Goal: Information Seeking & Learning: Get advice/opinions

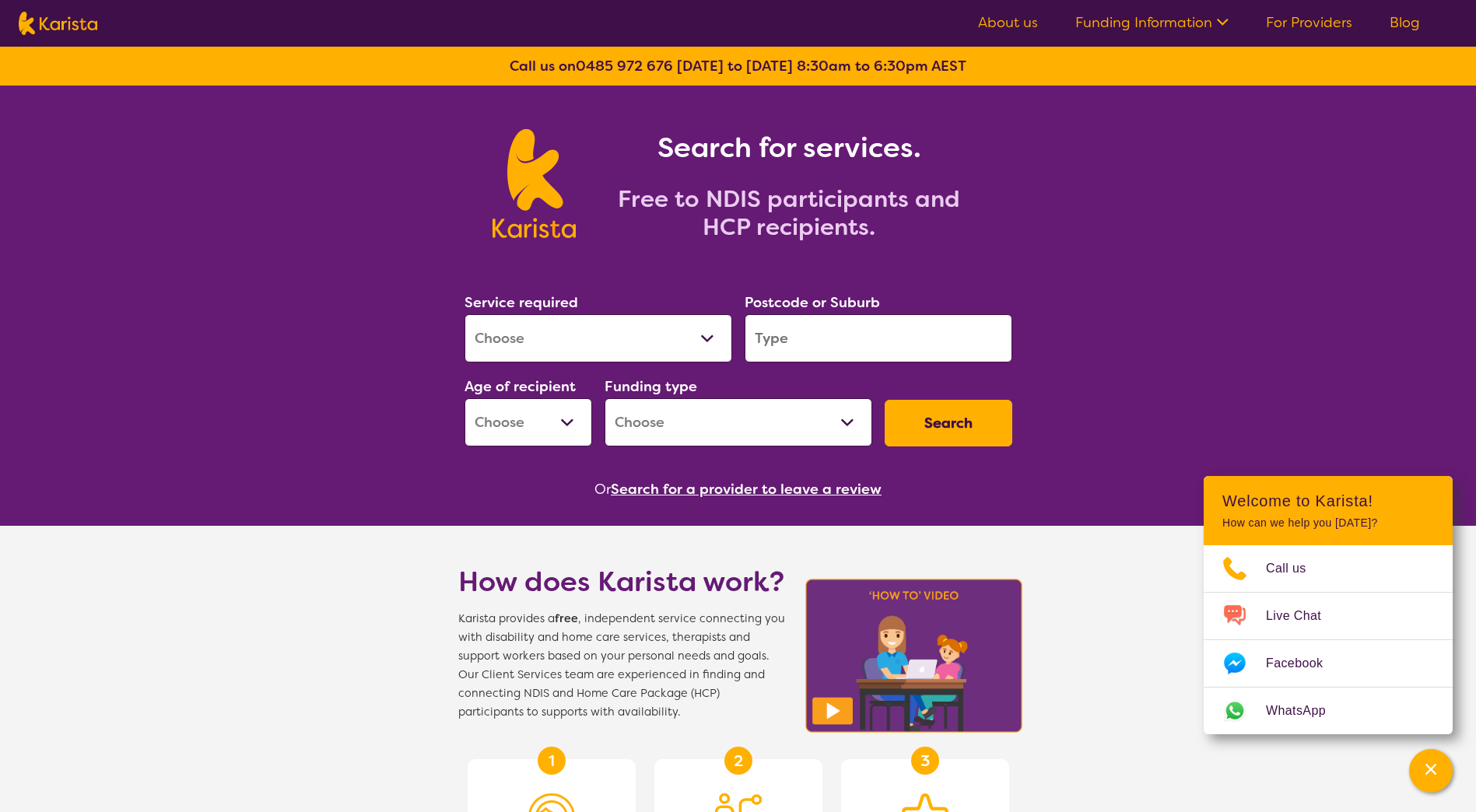
click at [569, 318] on select "Allied Health Assistant Assessment (ADHD or Autism) Behaviour support Counselli…" at bounding box center [599, 339] width 268 height 48
select select "Behaviour support"
click at [465, 315] on select "Allied Health Assistant Assessment (ADHD or Autism) Behaviour support Counselli…" at bounding box center [599, 339] width 268 height 48
select select "NDIS"
click at [778, 343] on input "search" at bounding box center [878, 339] width 268 height 48
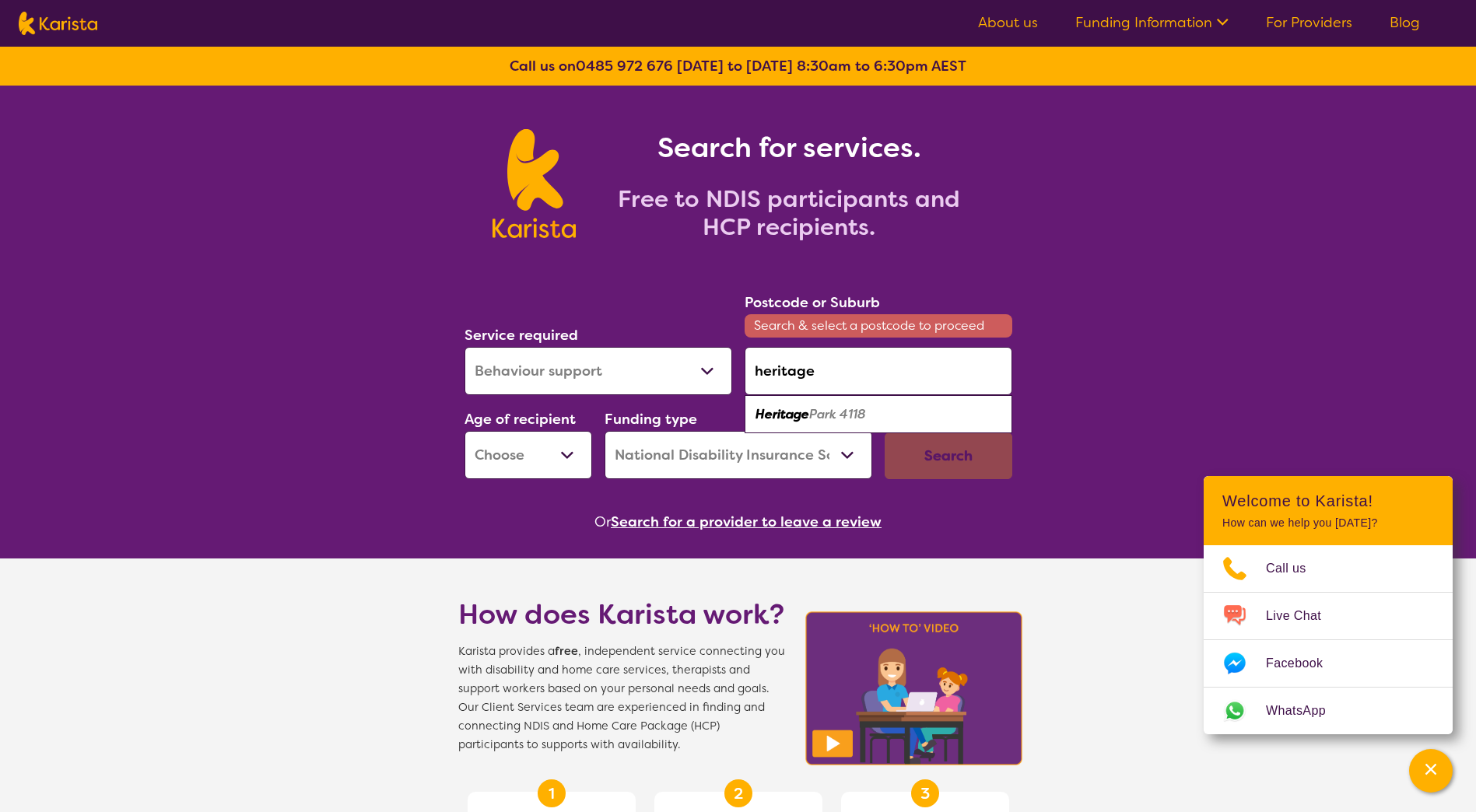
click at [835, 415] on em "Park 4118" at bounding box center [837, 414] width 57 height 16
type input "4118"
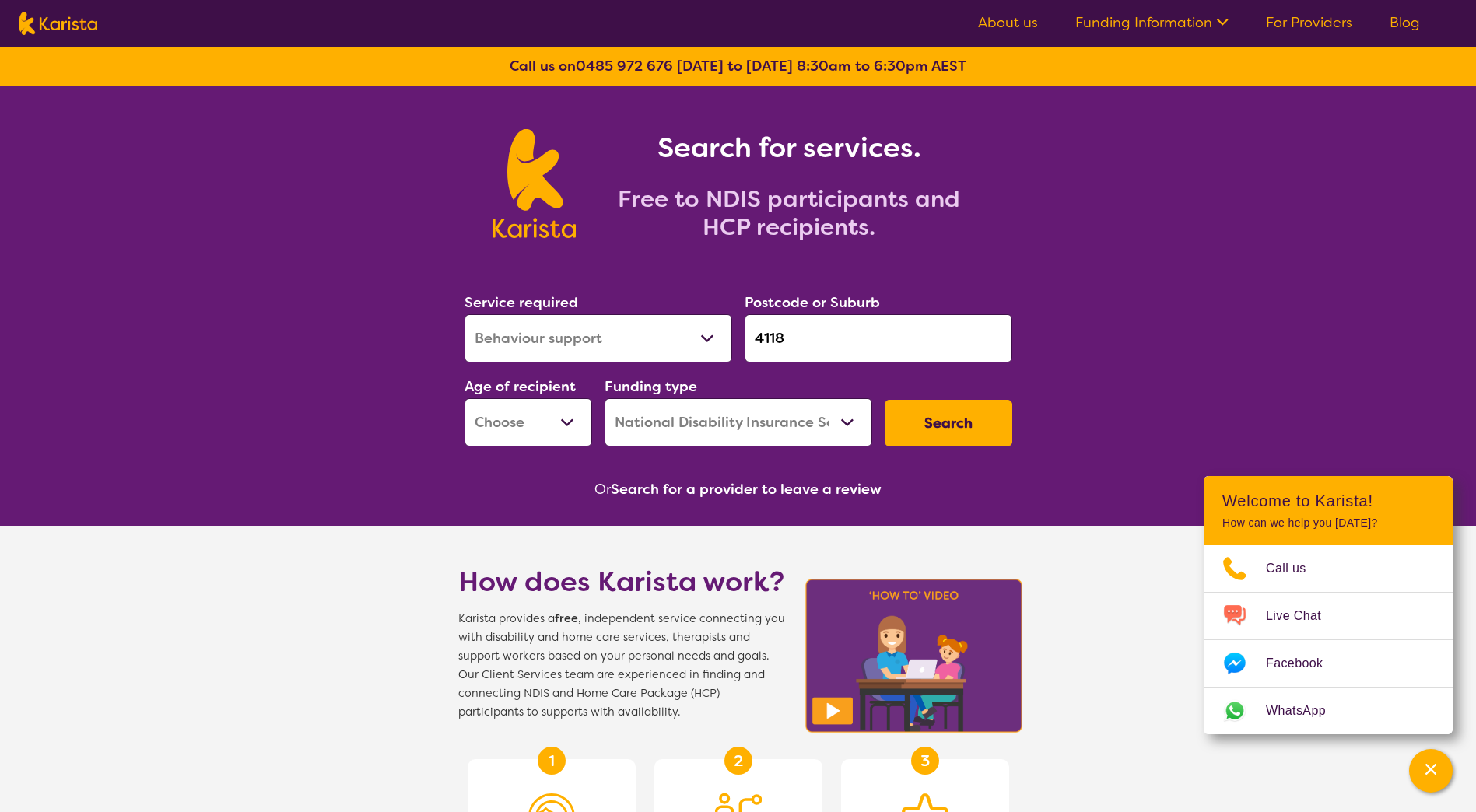
drag, startPoint x: 519, startPoint y: 421, endPoint x: 526, endPoint y: 417, distance: 8.1
click at [519, 421] on select "Early Childhood - 0 to 9 Child - 10 to 11 Adolescent - 12 to 17 Adult - 18 to 6…" at bounding box center [529, 423] width 128 height 48
select select "EC"
click at [465, 399] on select "Early Childhood - 0 to 9 Child - 10 to 11 Adolescent - 12 to 17 Adult - 18 to 6…" at bounding box center [529, 423] width 128 height 48
click at [936, 408] on button "Search" at bounding box center [948, 424] width 128 height 47
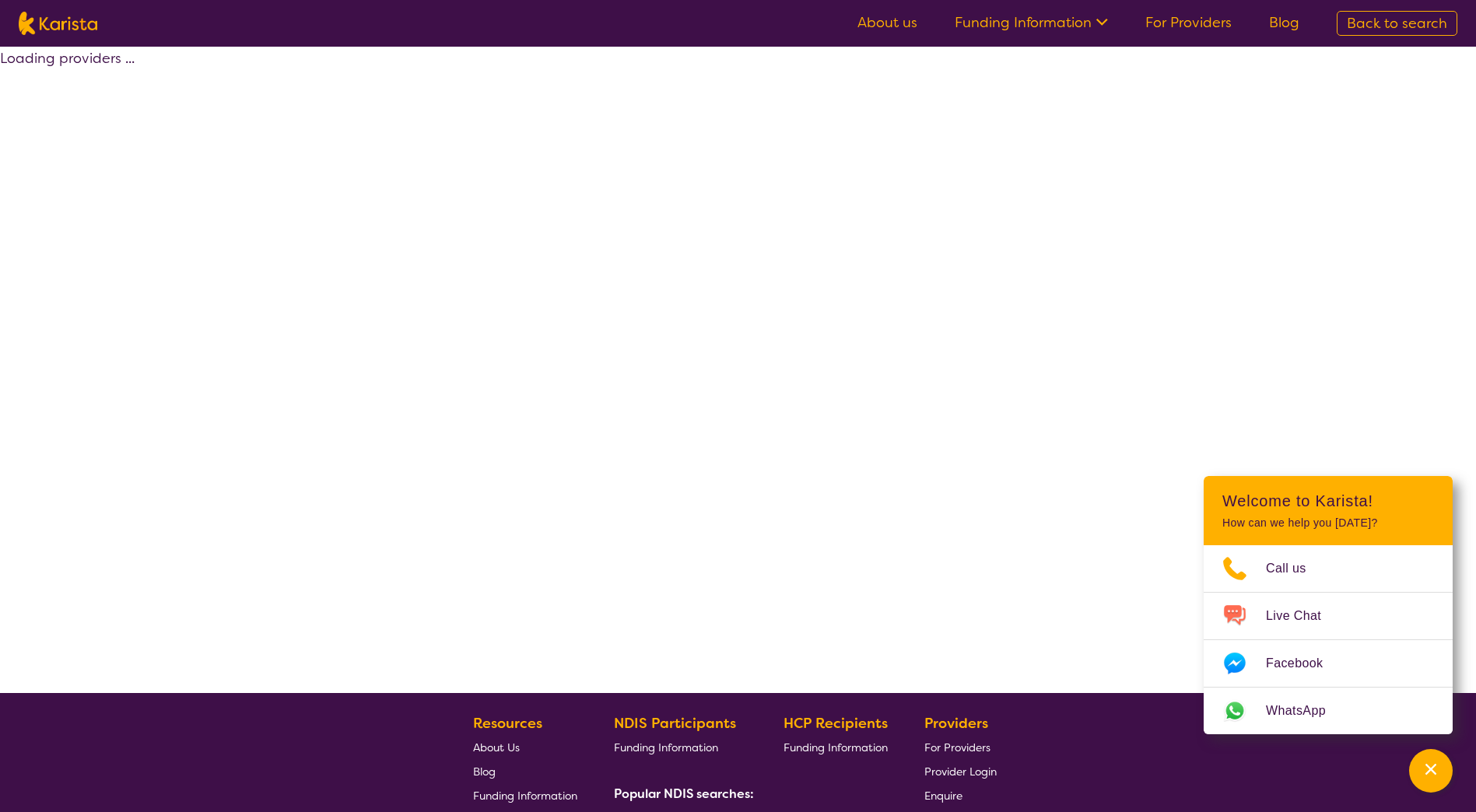
select select "by_score"
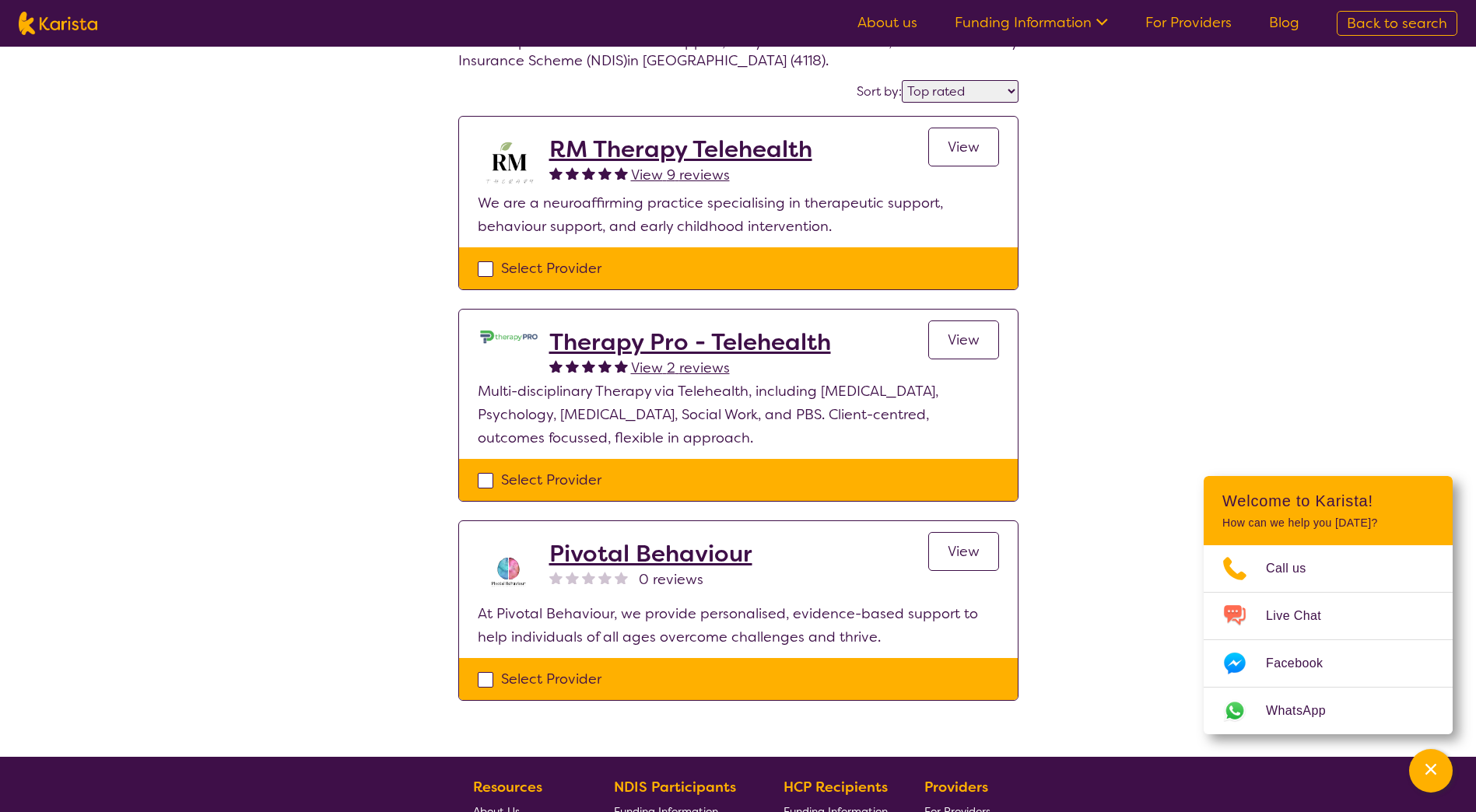
scroll to position [78, 0]
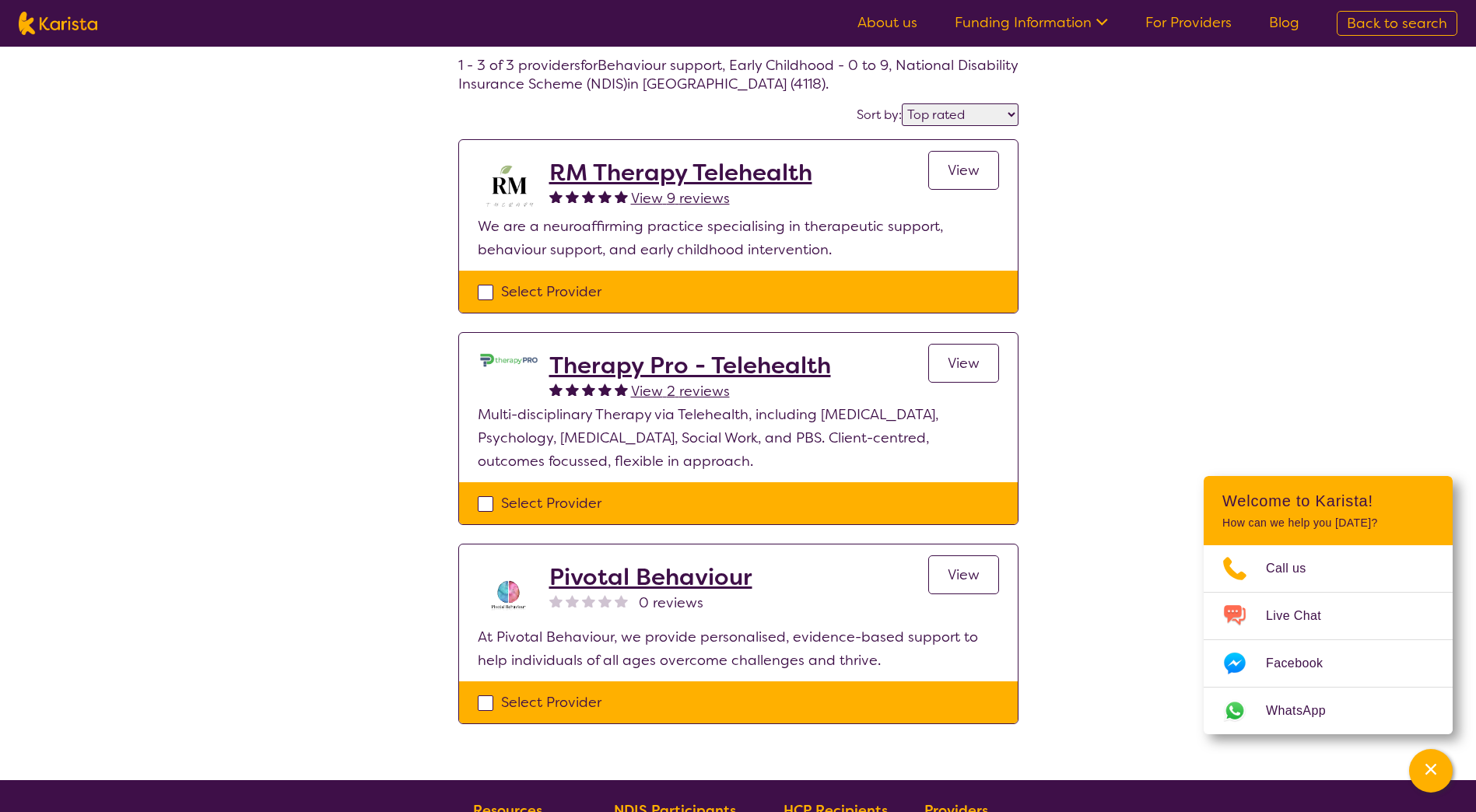
click at [649, 169] on h2 "RM Therapy Telehealth" at bounding box center [680, 173] width 263 height 28
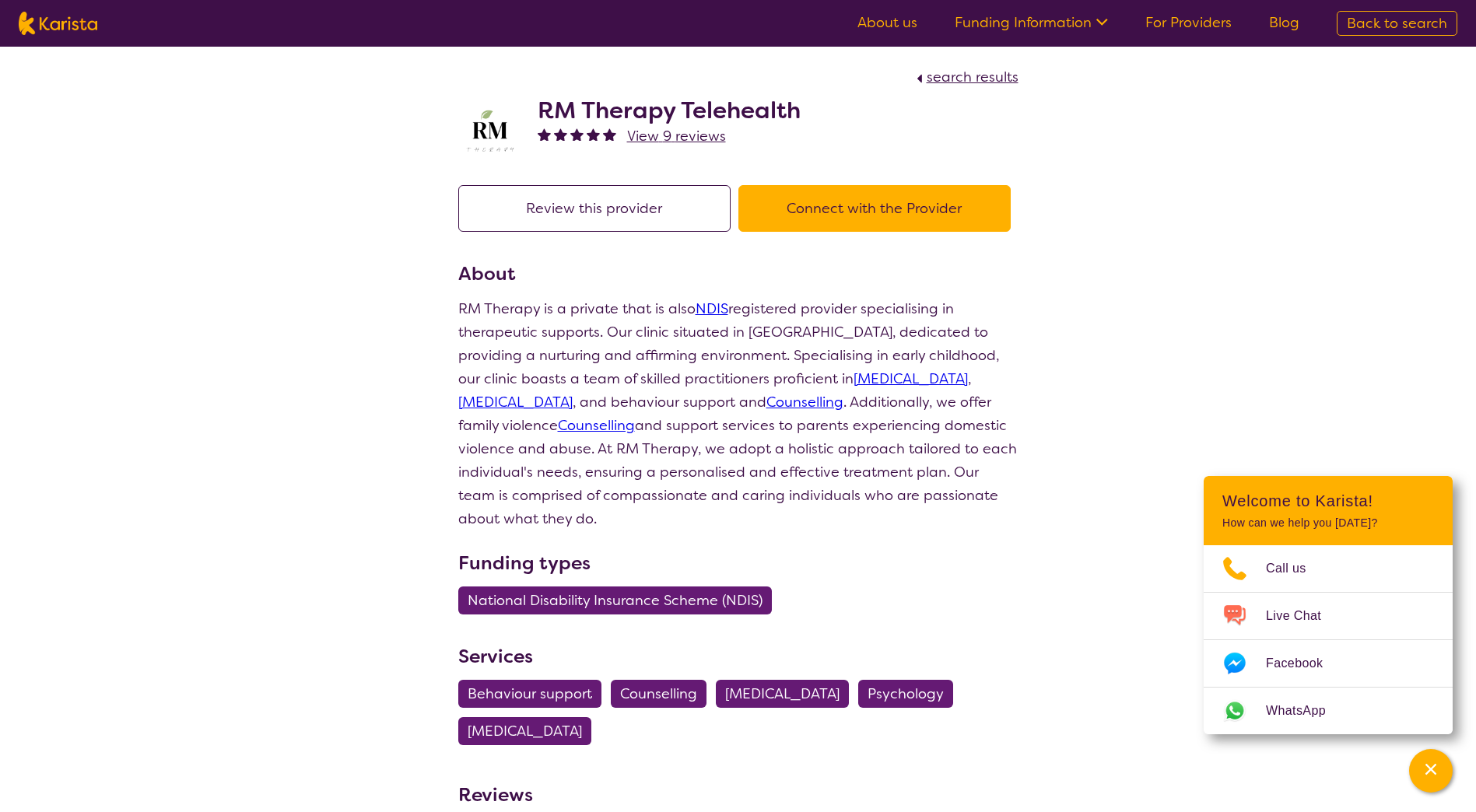
select select "by_score"
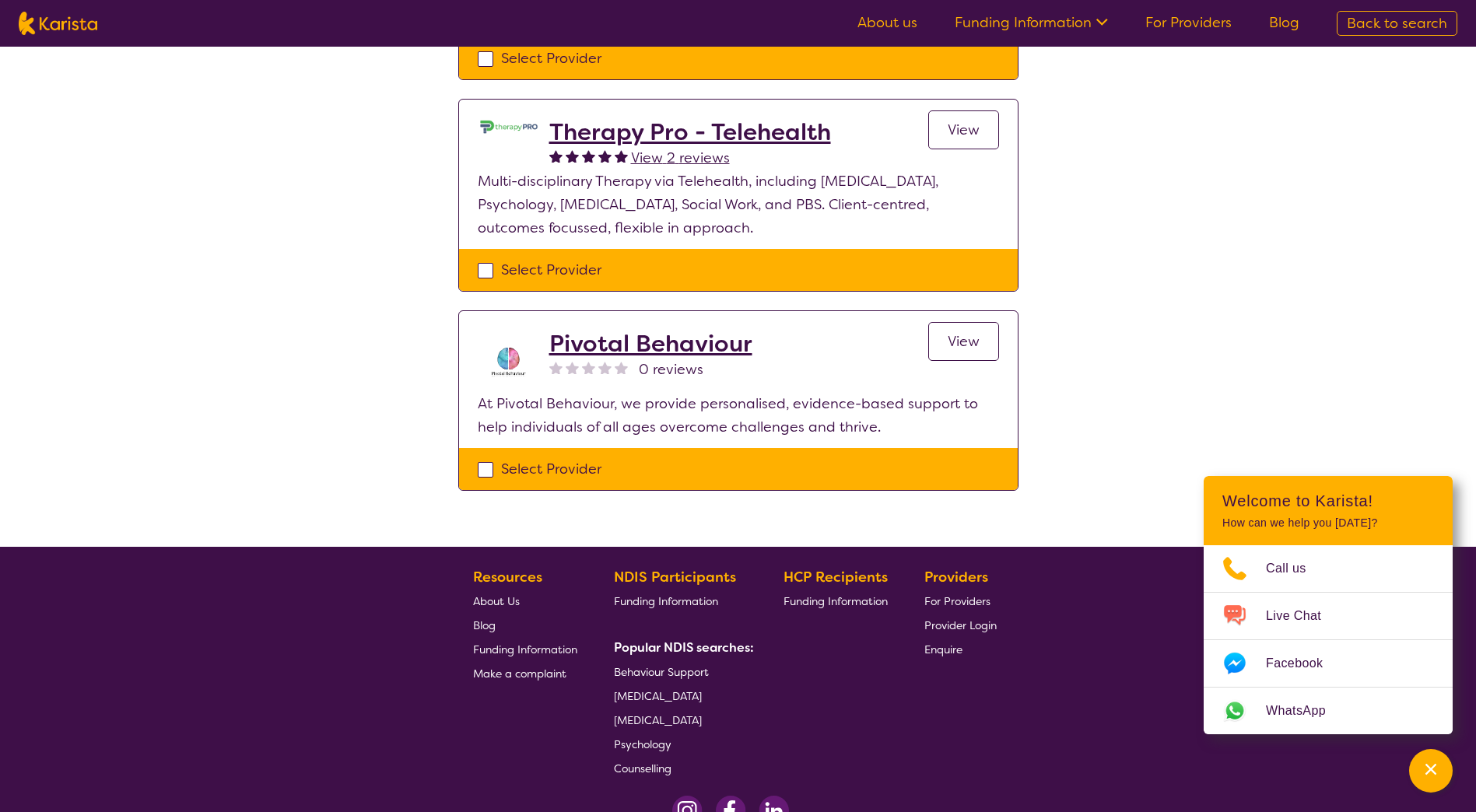
scroll to position [156, 0]
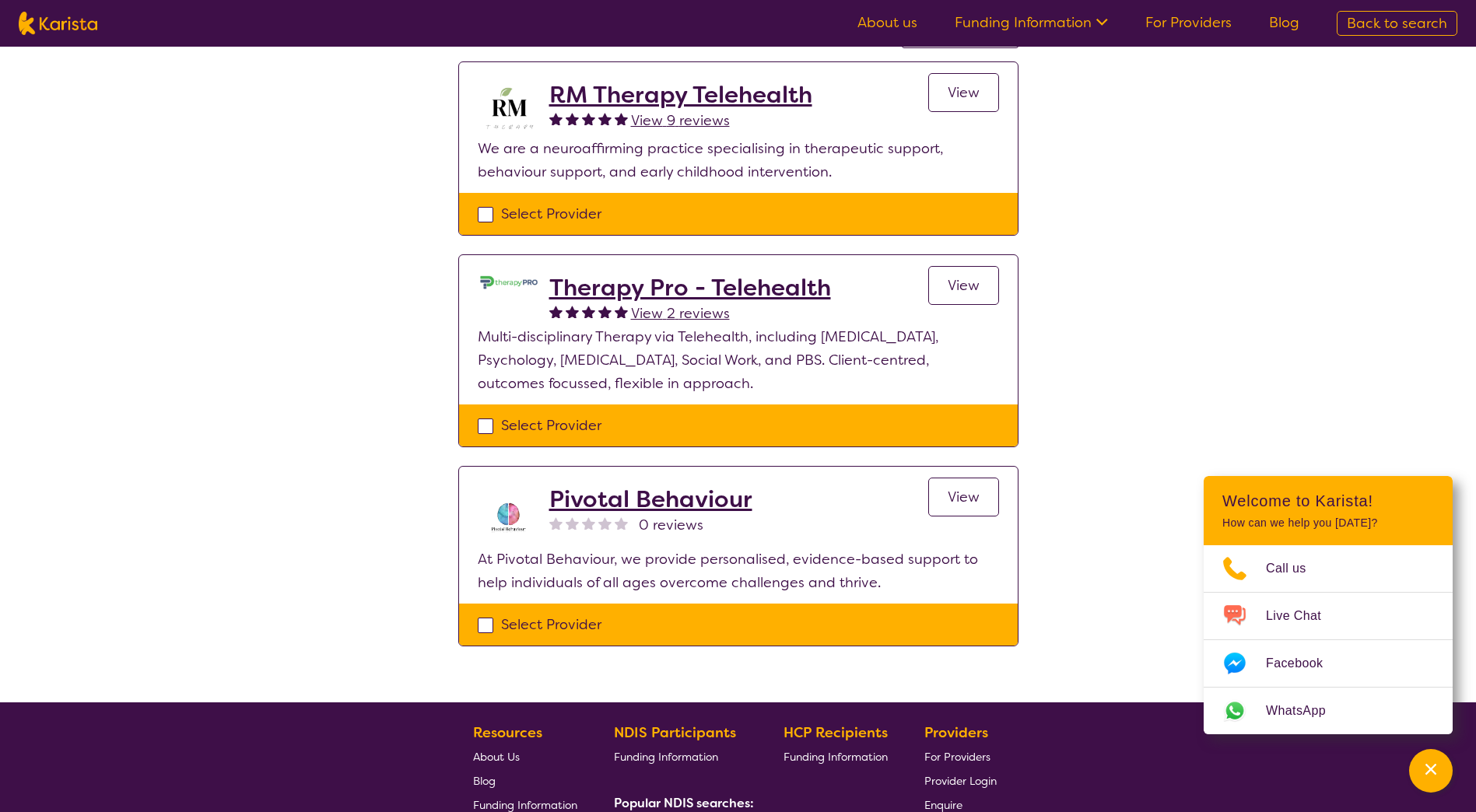
click at [610, 506] on h2 "Pivotal Behaviour" at bounding box center [650, 500] width 203 height 28
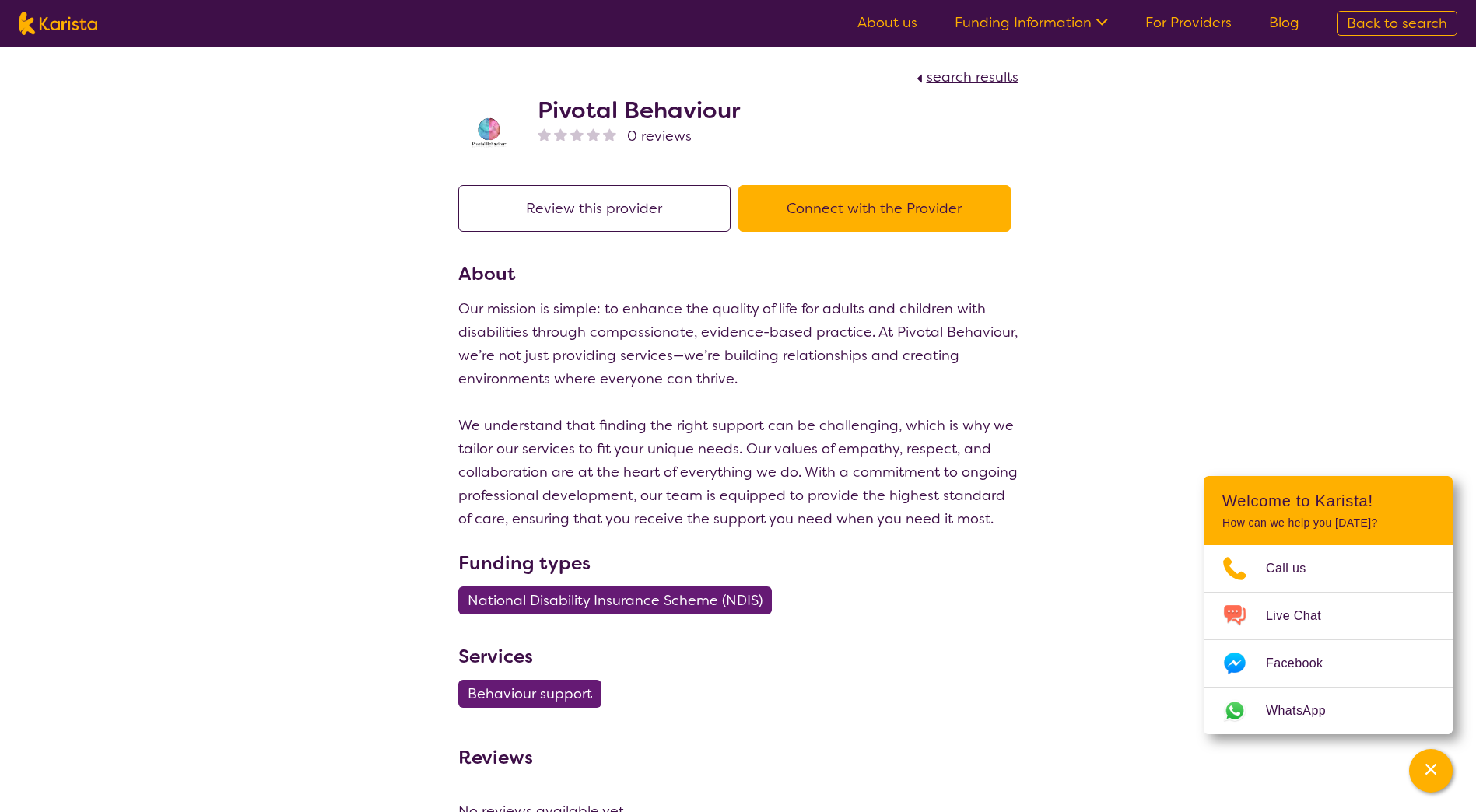
scroll to position [424, 0]
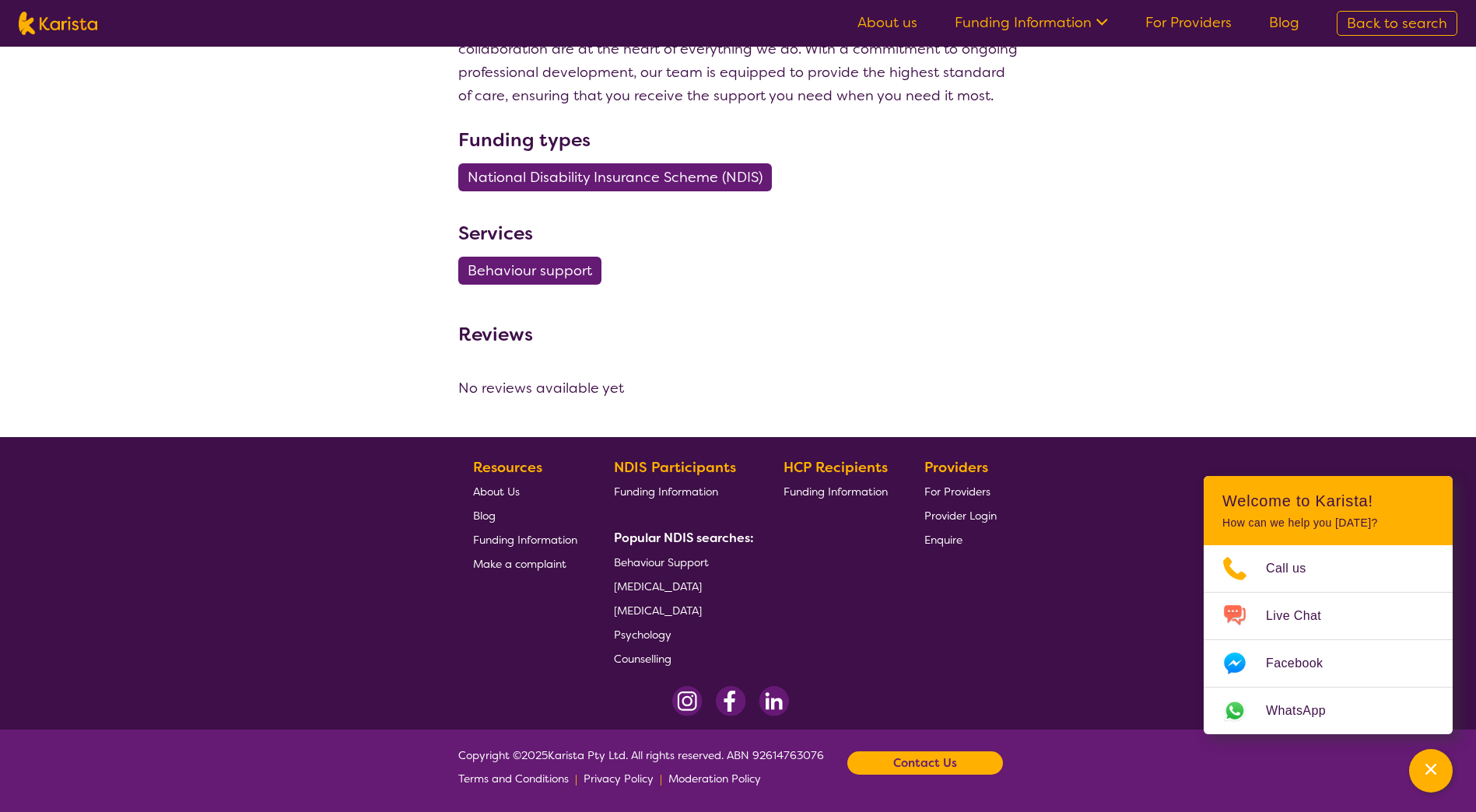
click at [679, 494] on span "Funding Information" at bounding box center [666, 492] width 104 height 14
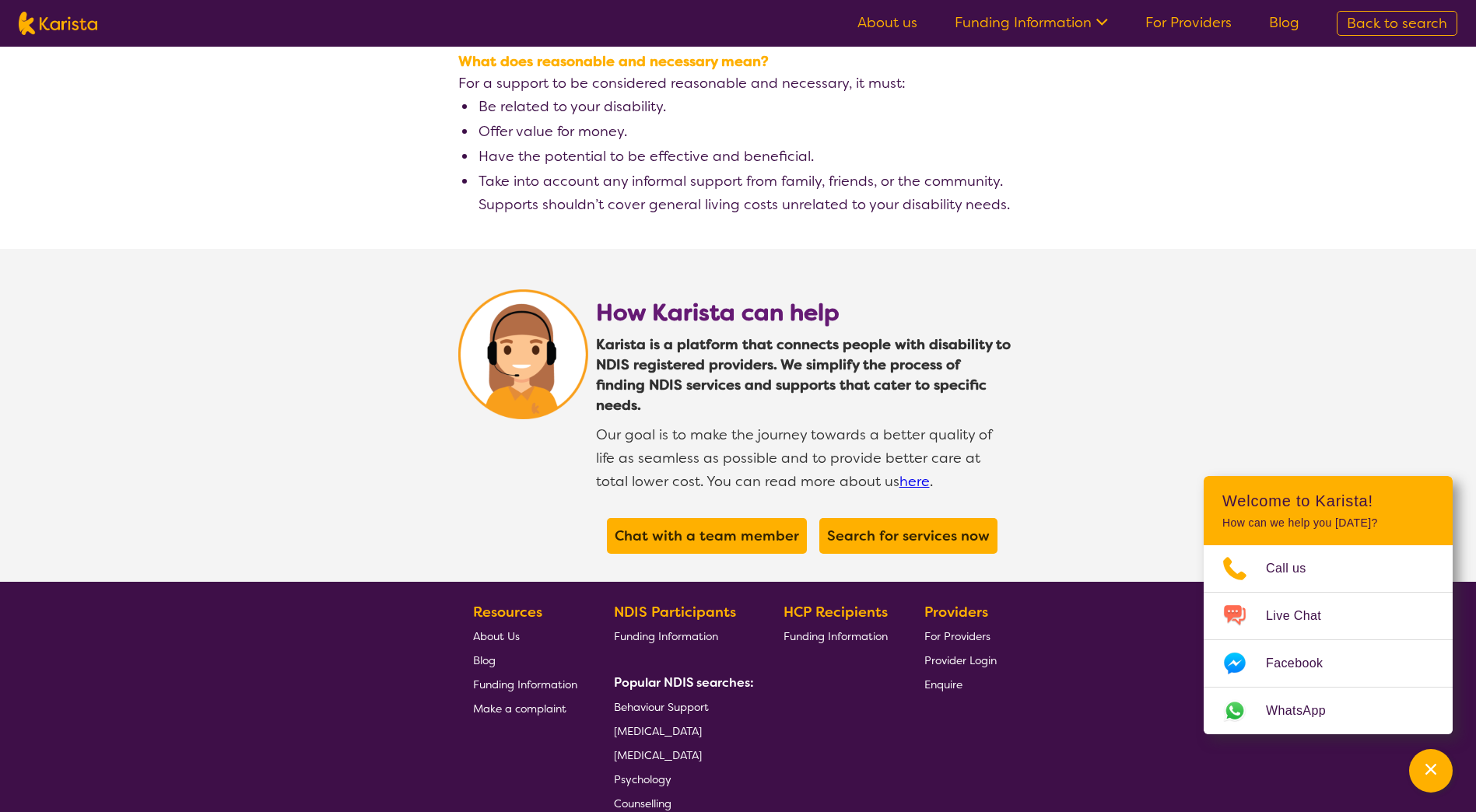
scroll to position [2722, 0]
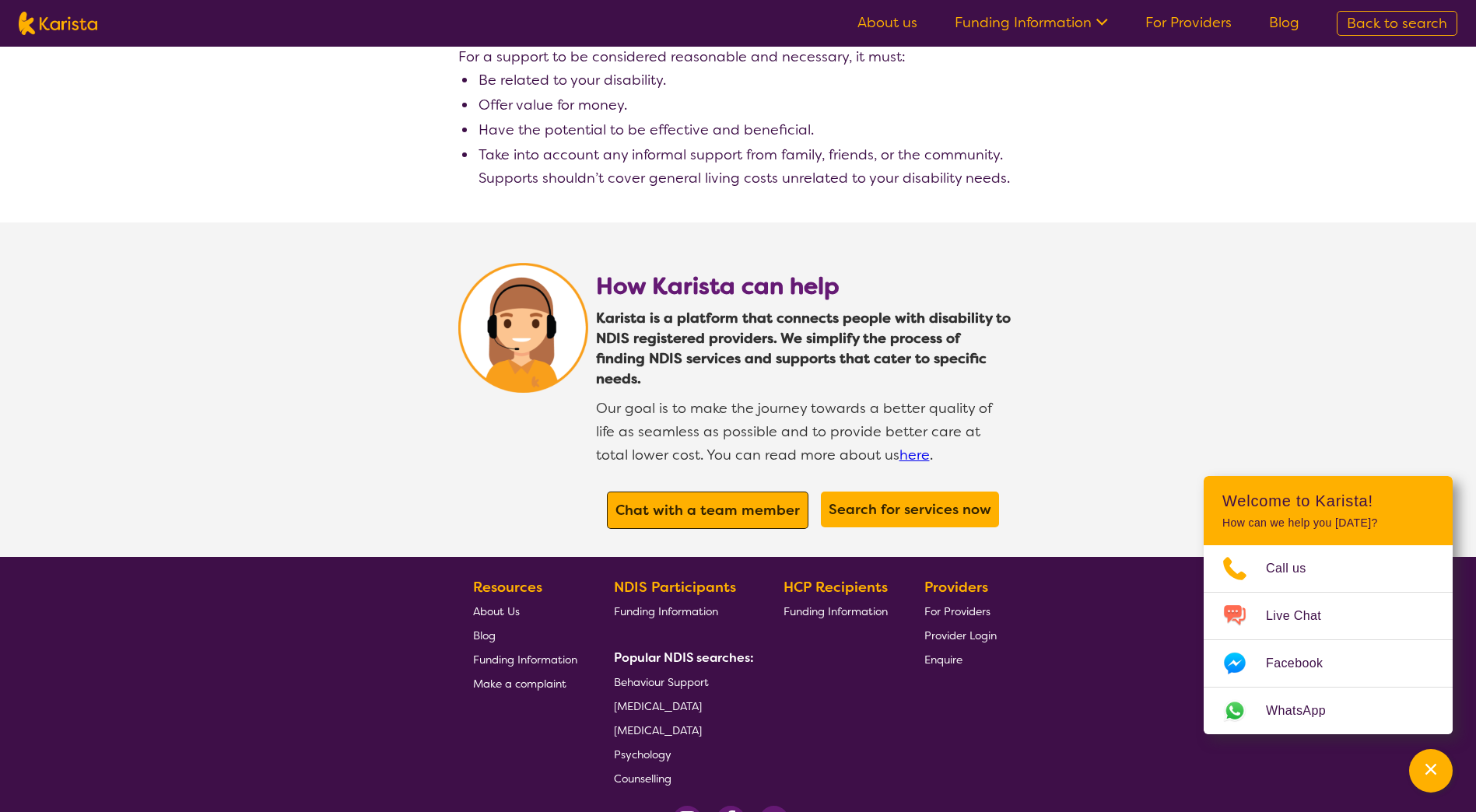
click at [691, 501] on b "Chat with a team member" at bounding box center [707, 511] width 184 height 19
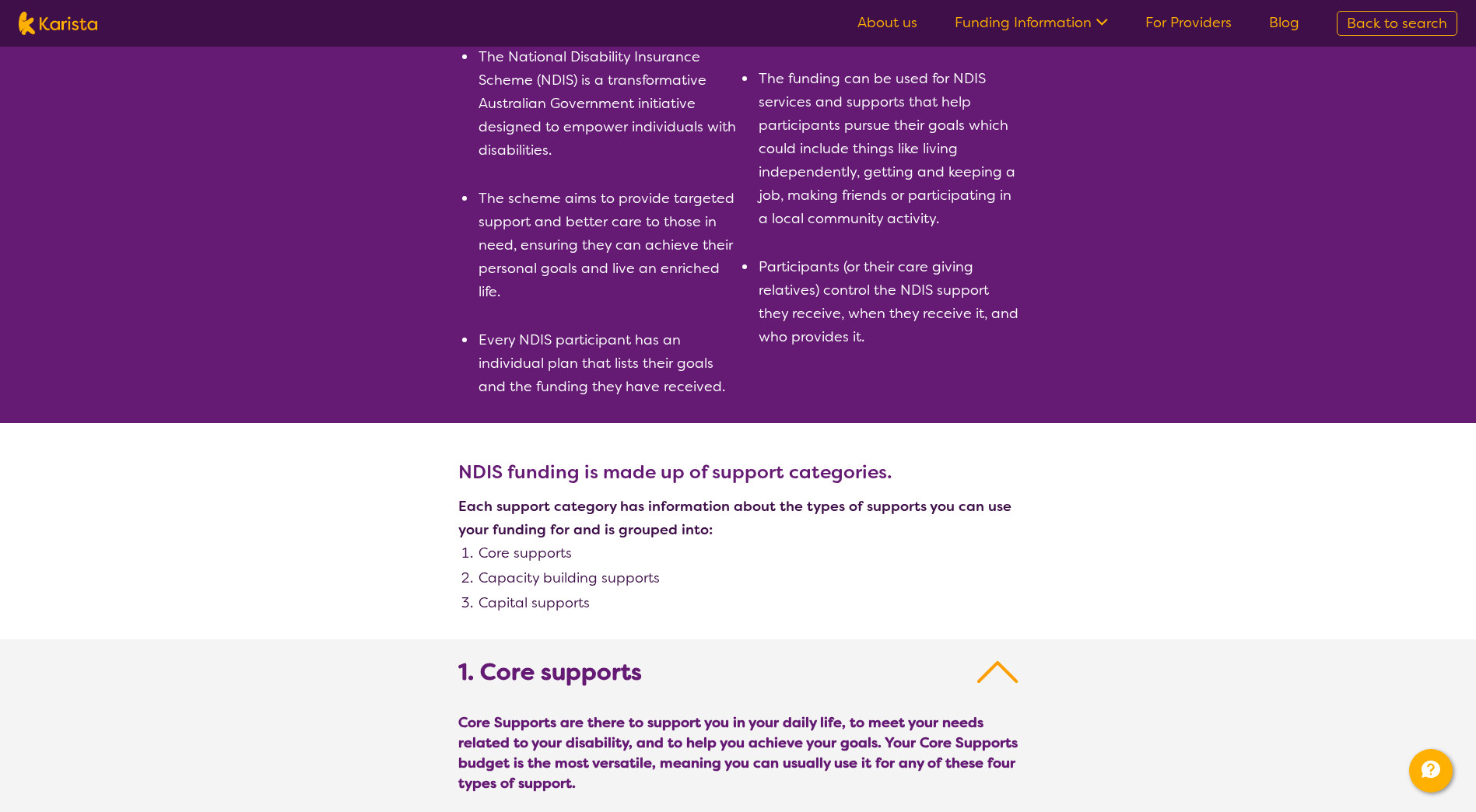
scroll to position [389, 0]
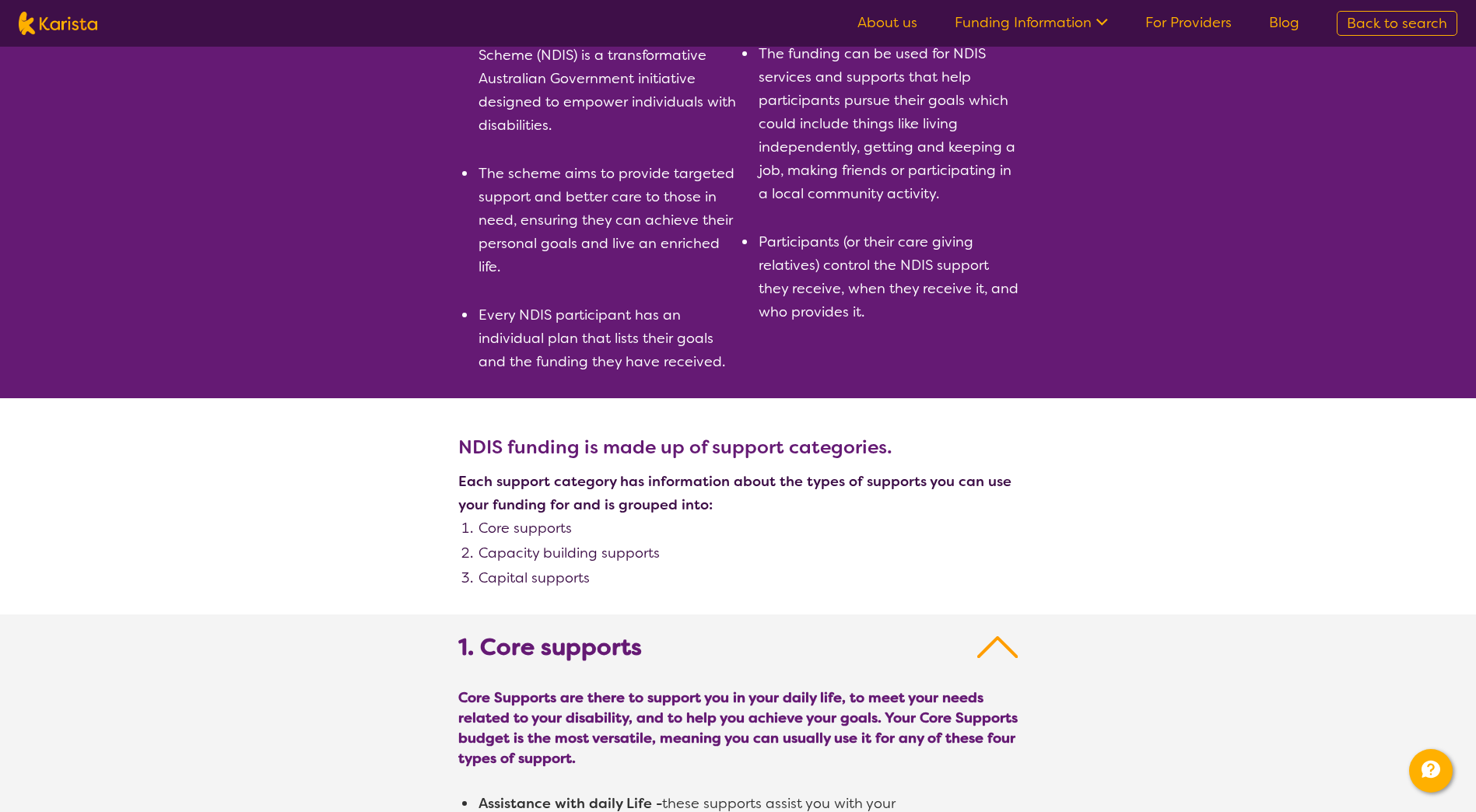
click at [999, 639] on img at bounding box center [997, 647] width 41 height 28
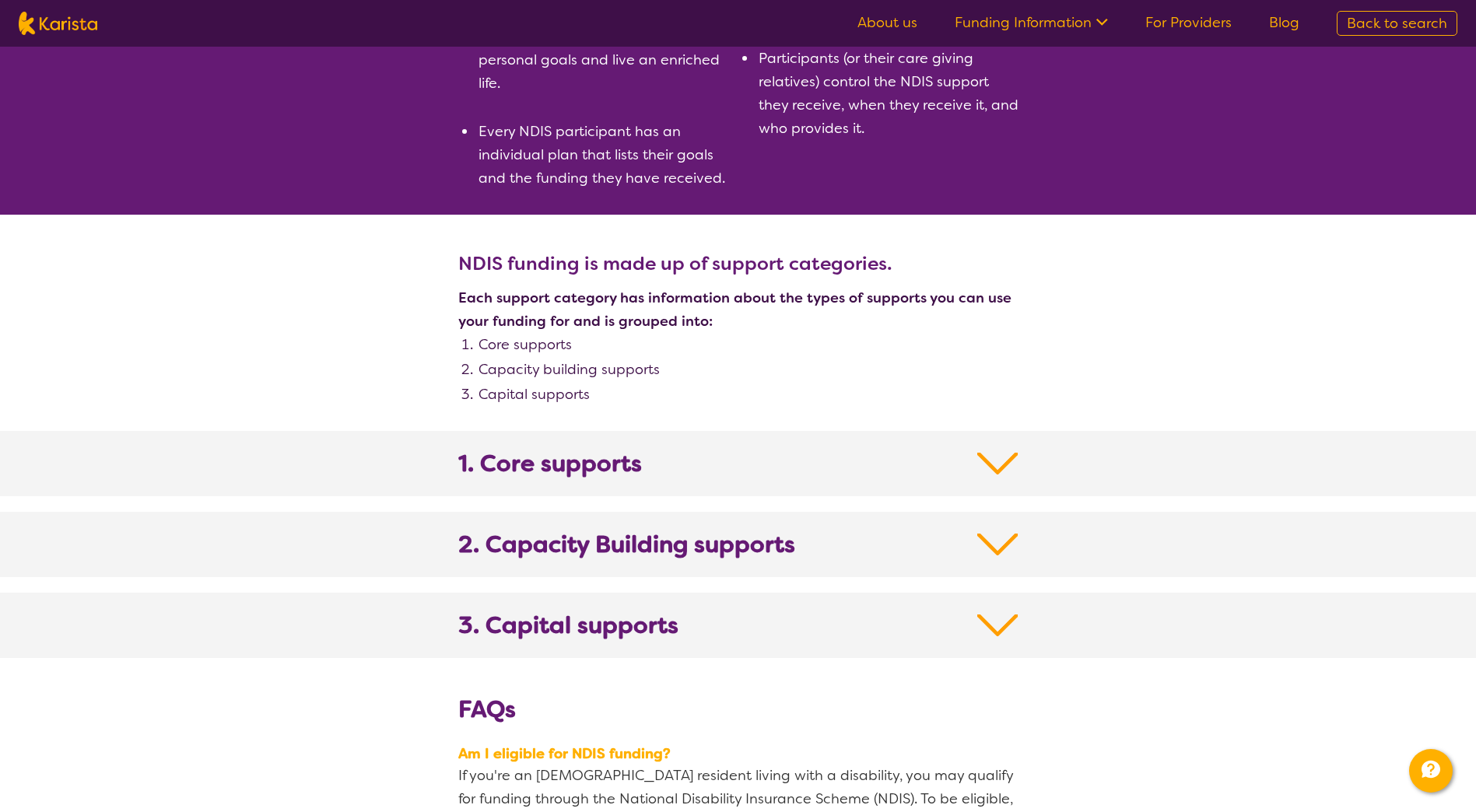
scroll to position [622, 0]
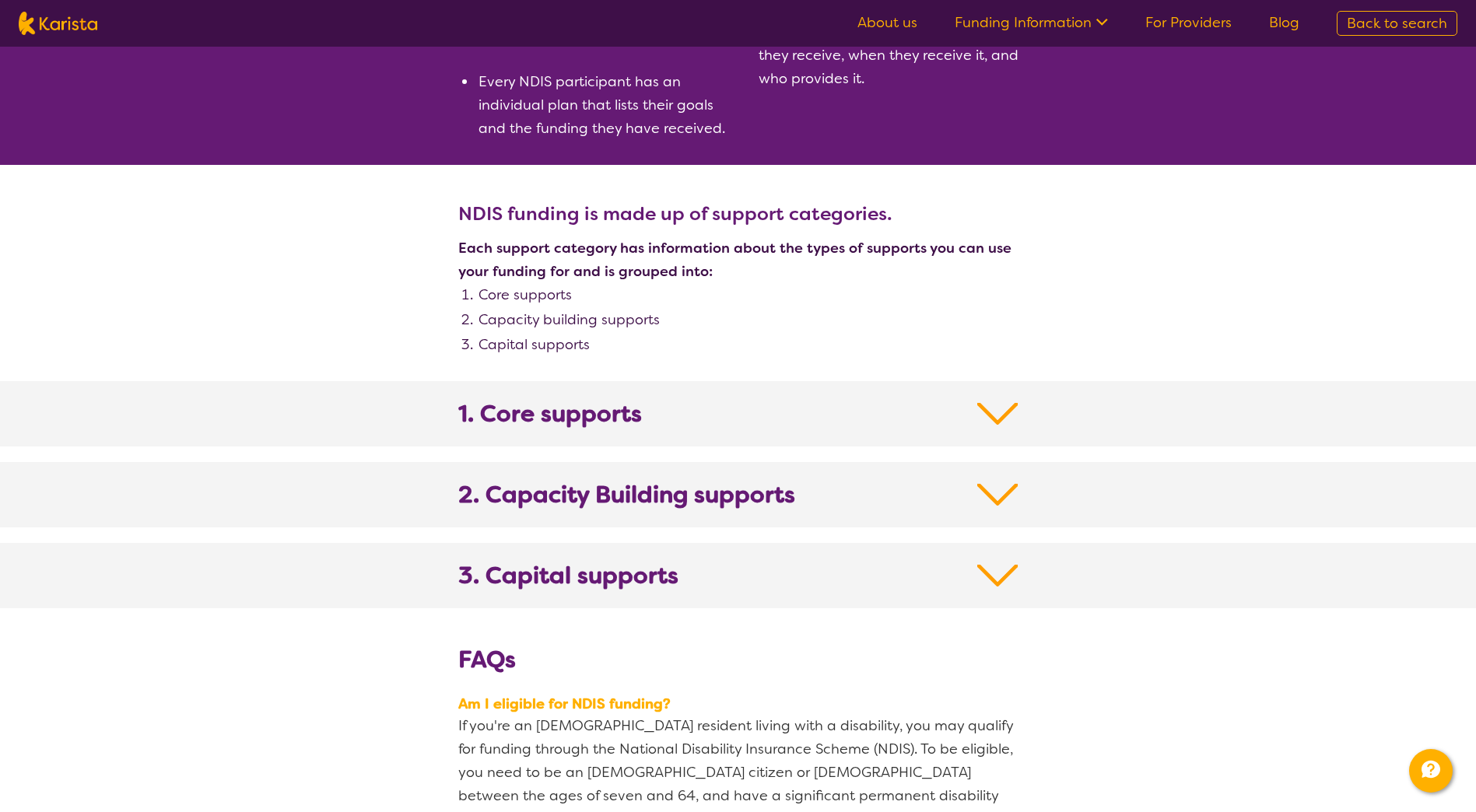
click at [1008, 571] on img at bounding box center [997, 575] width 41 height 28
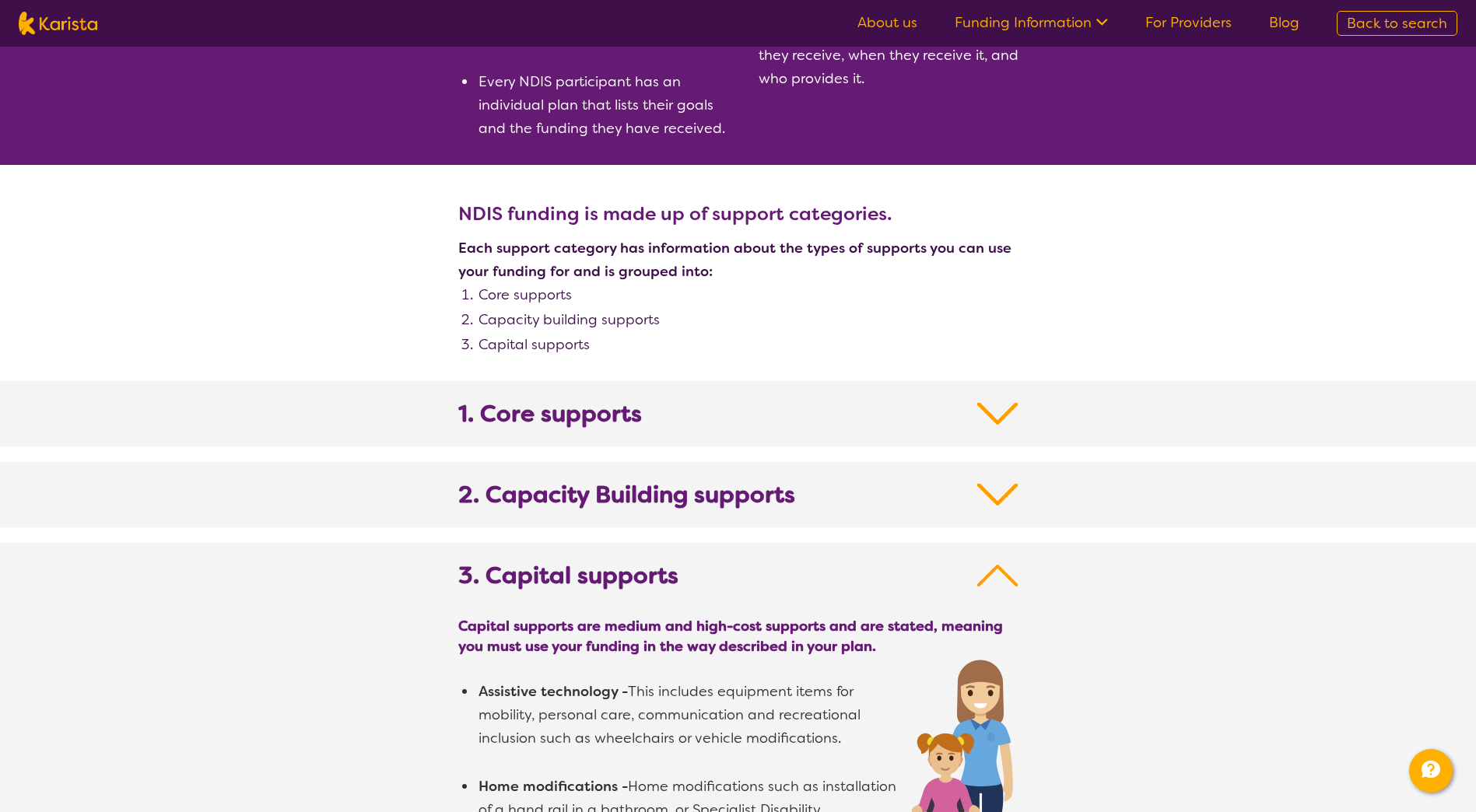
click at [1008, 571] on img at bounding box center [997, 575] width 41 height 28
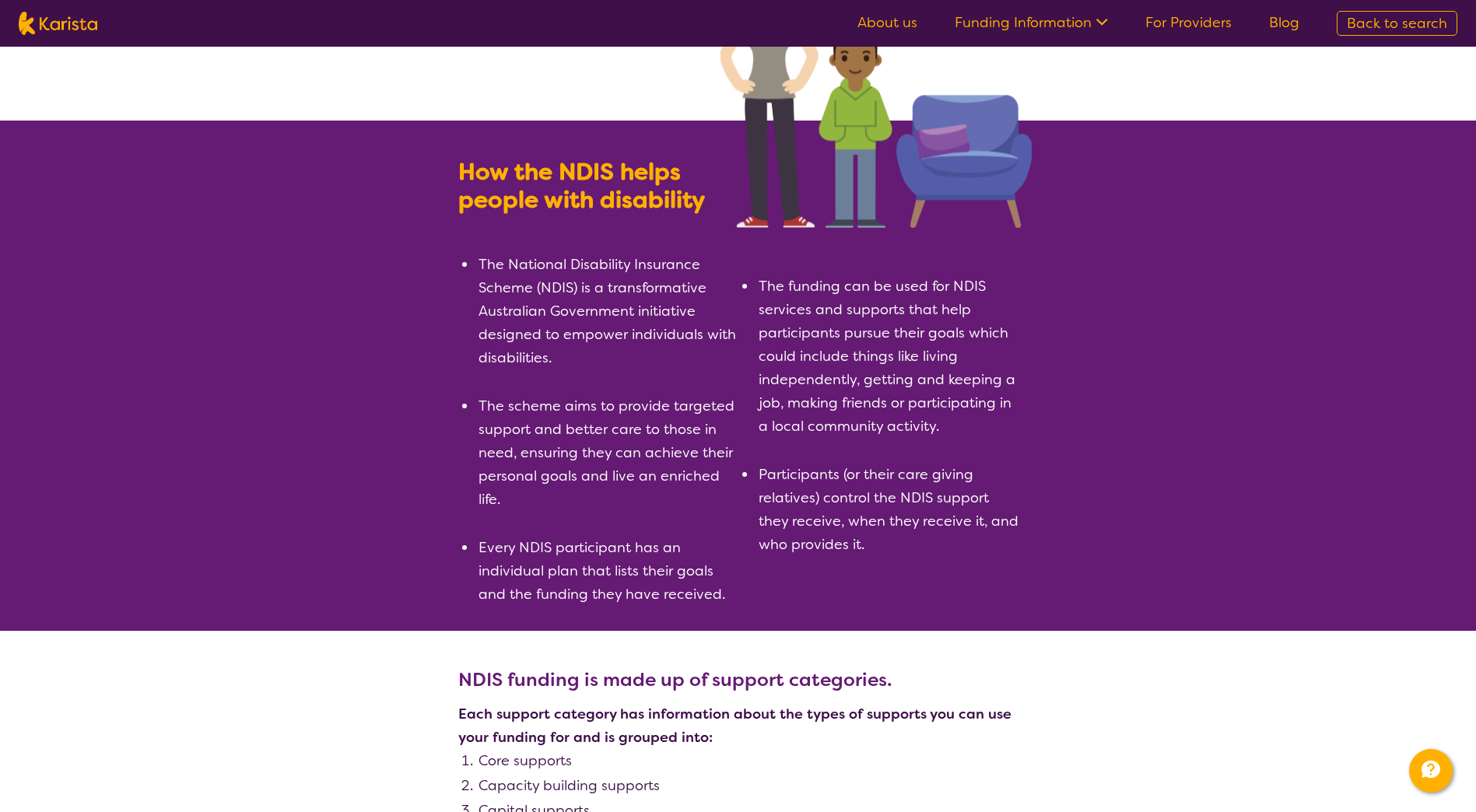
scroll to position [0, 0]
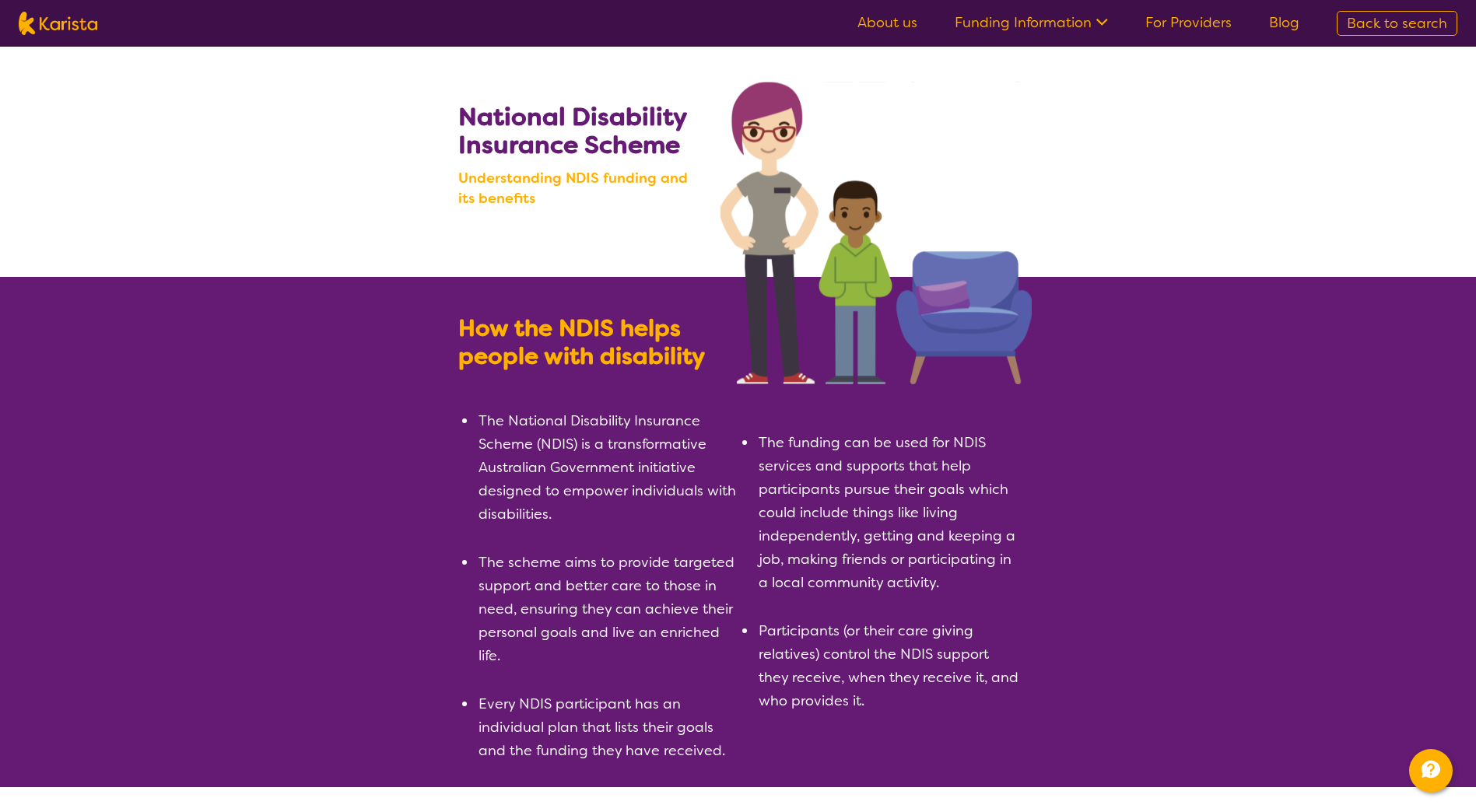
click at [1108, 23] on icon at bounding box center [1099, 20] width 16 height 16
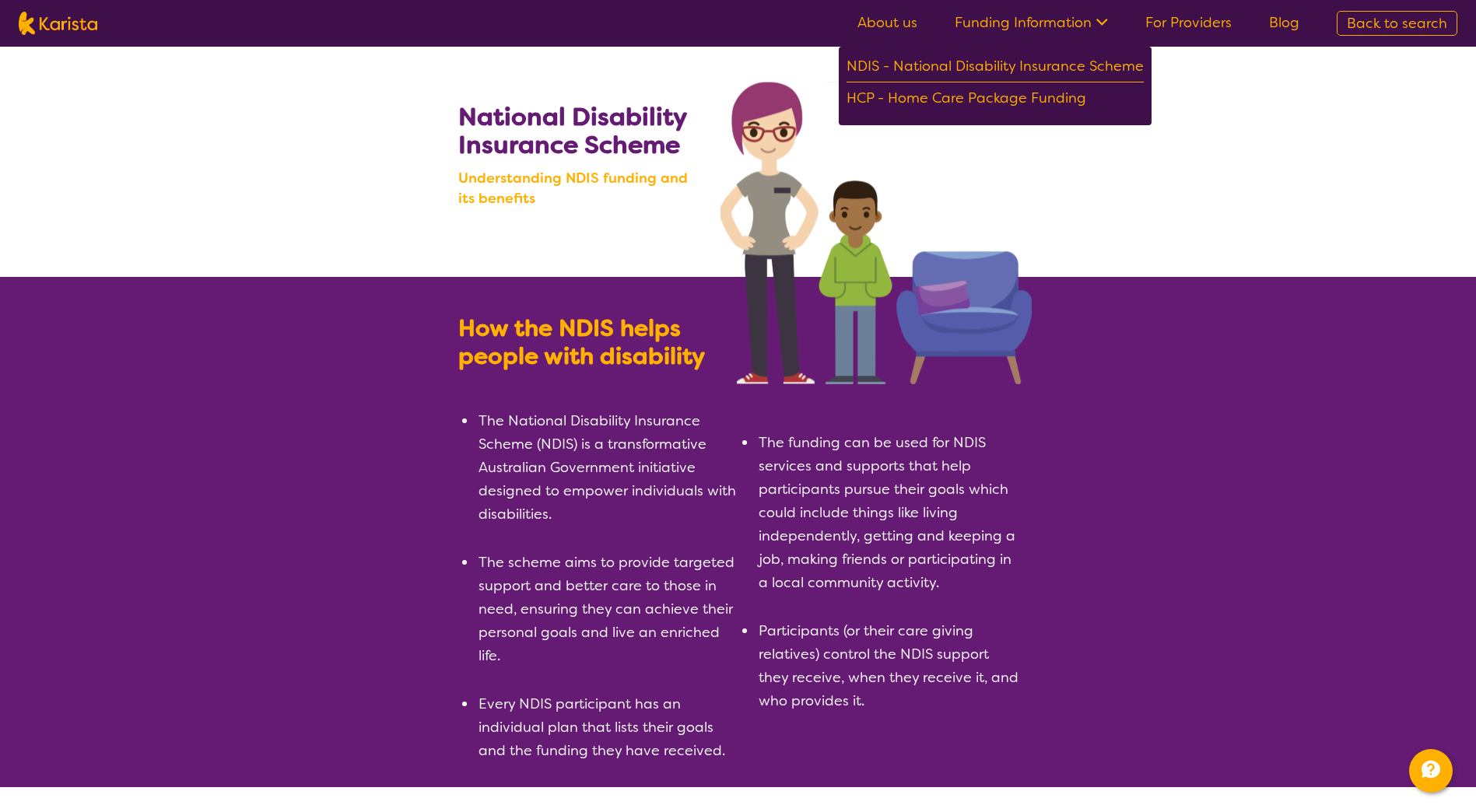
click at [1207, 18] on link "For Providers" at bounding box center [1188, 23] width 86 height 19
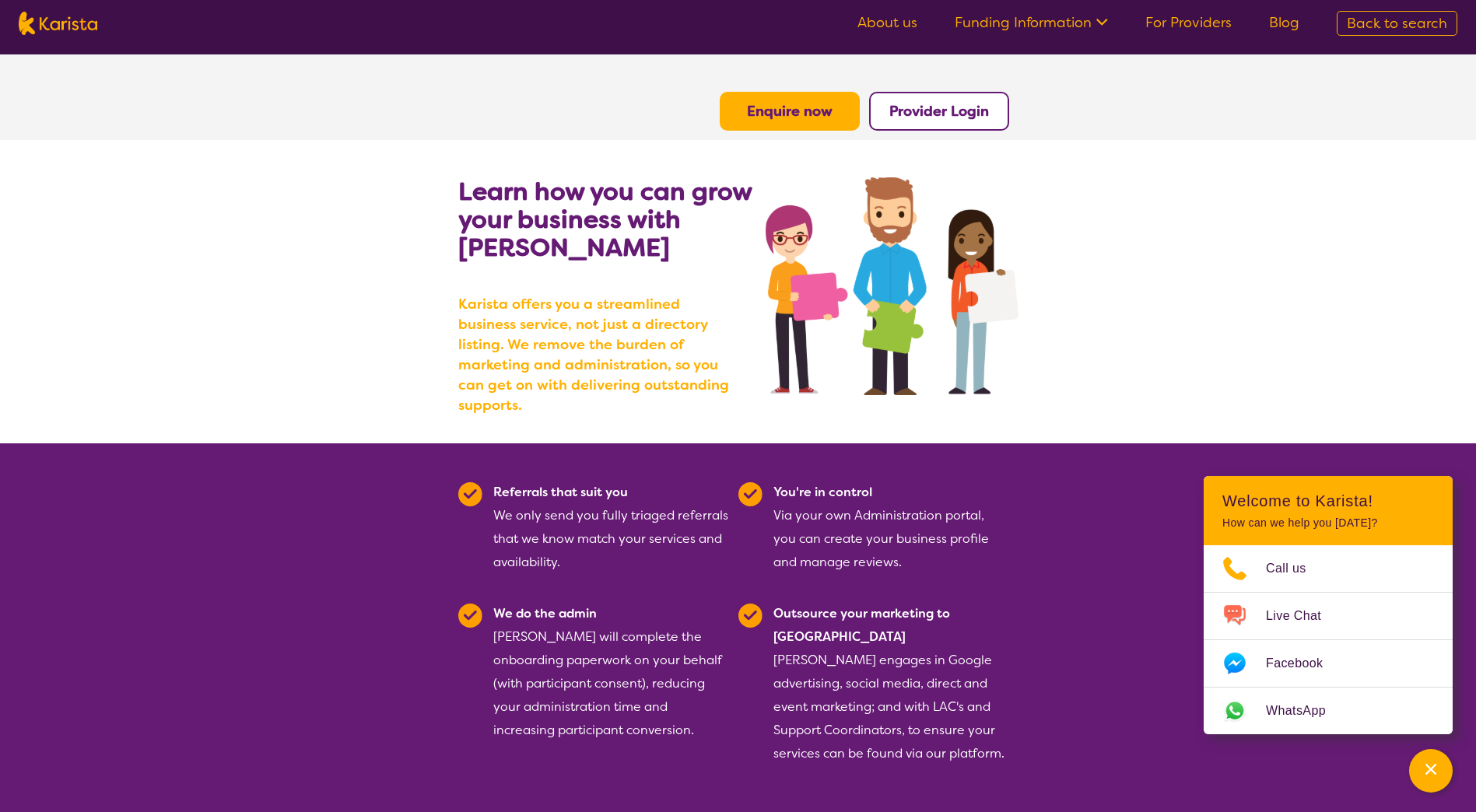
click at [1123, 374] on section "Learn how you can grow your business with [PERSON_NAME] [PERSON_NAME] offers yo…" at bounding box center [738, 292] width 1476 height 304
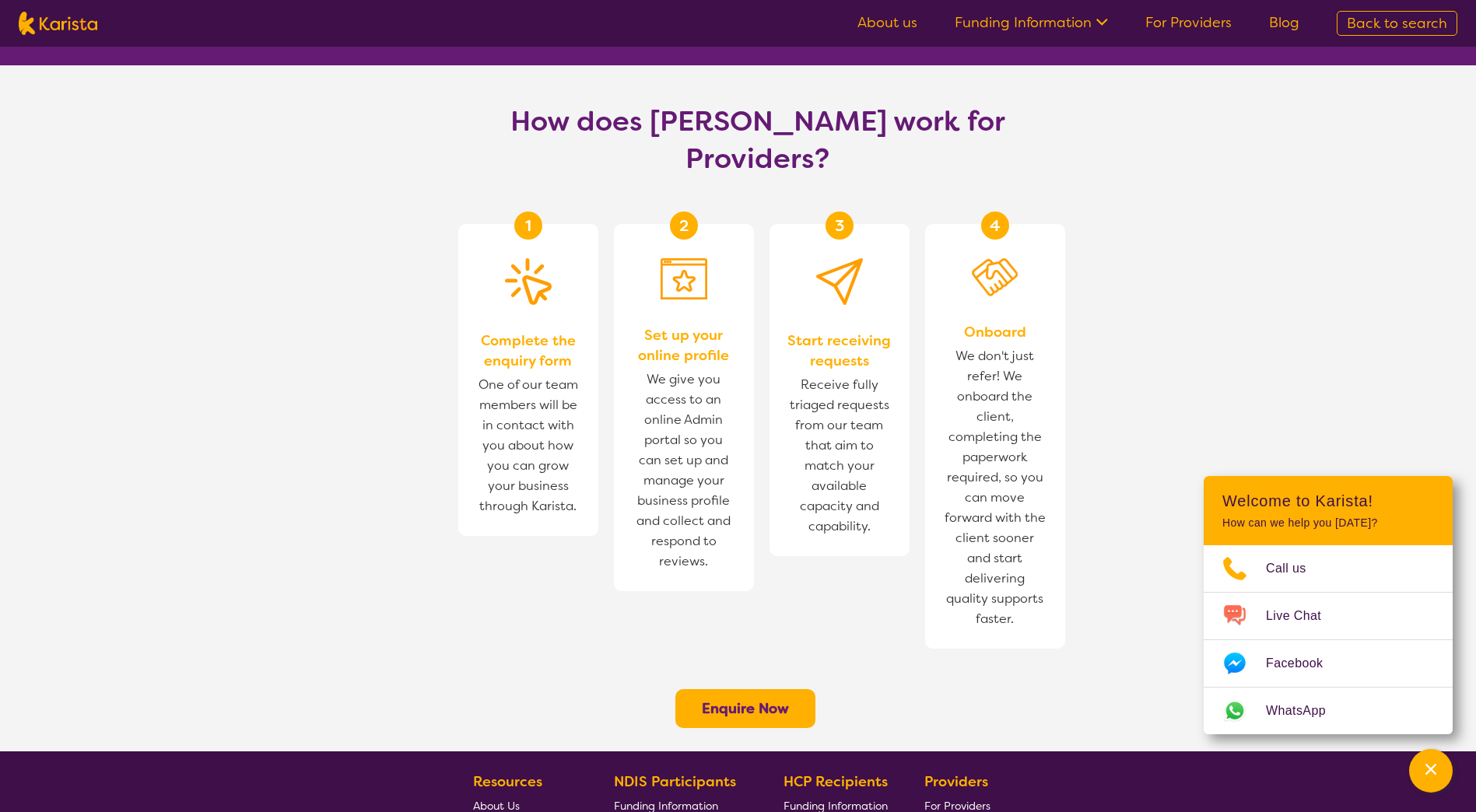
scroll to position [986, 0]
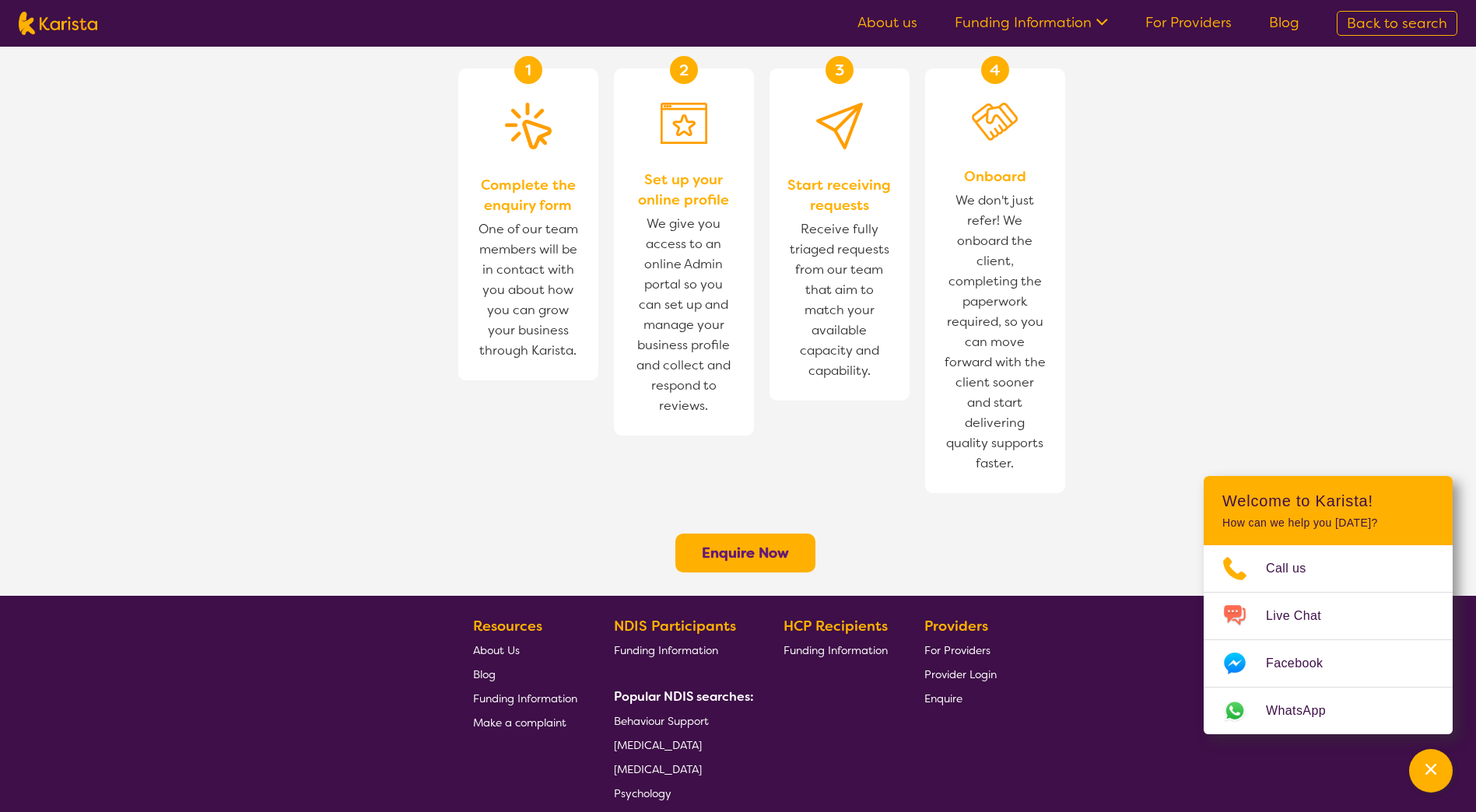
click at [627, 786] on span "Psychology" at bounding box center [642, 793] width 58 height 14
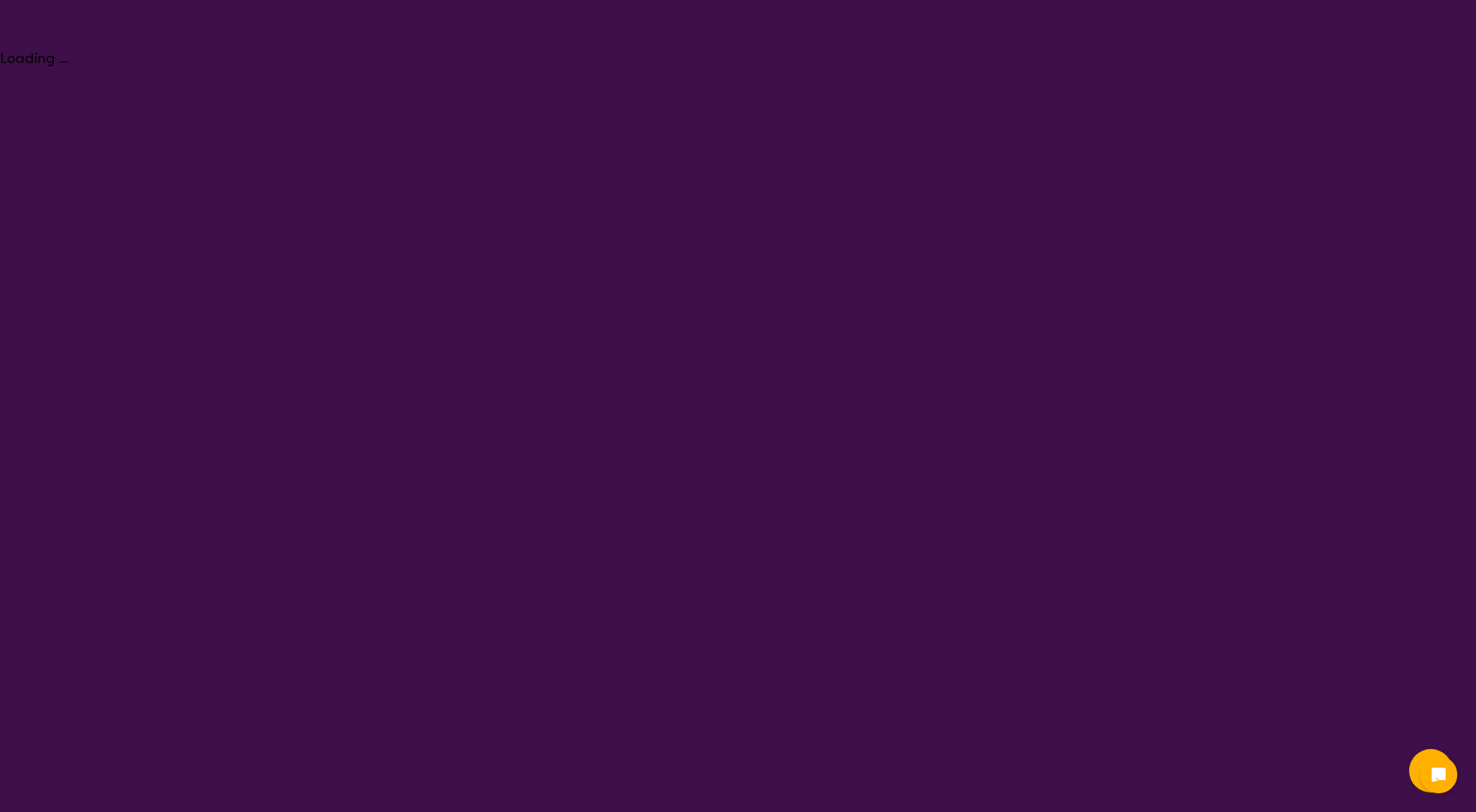
select select "Psychology"
select select "EC"
select select "NDIS"
select select "Psychology"
select select "EC"
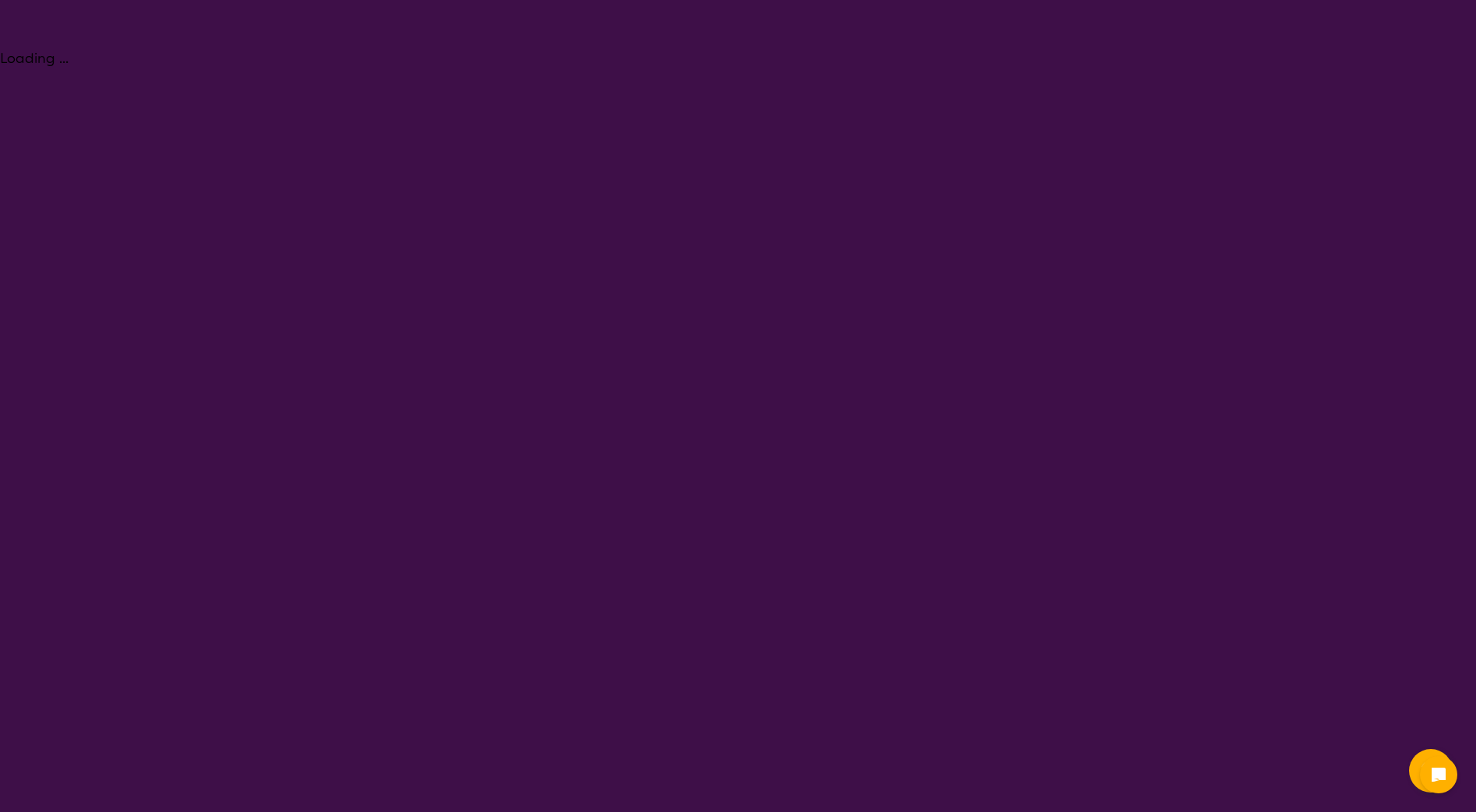
select select "NDIS"
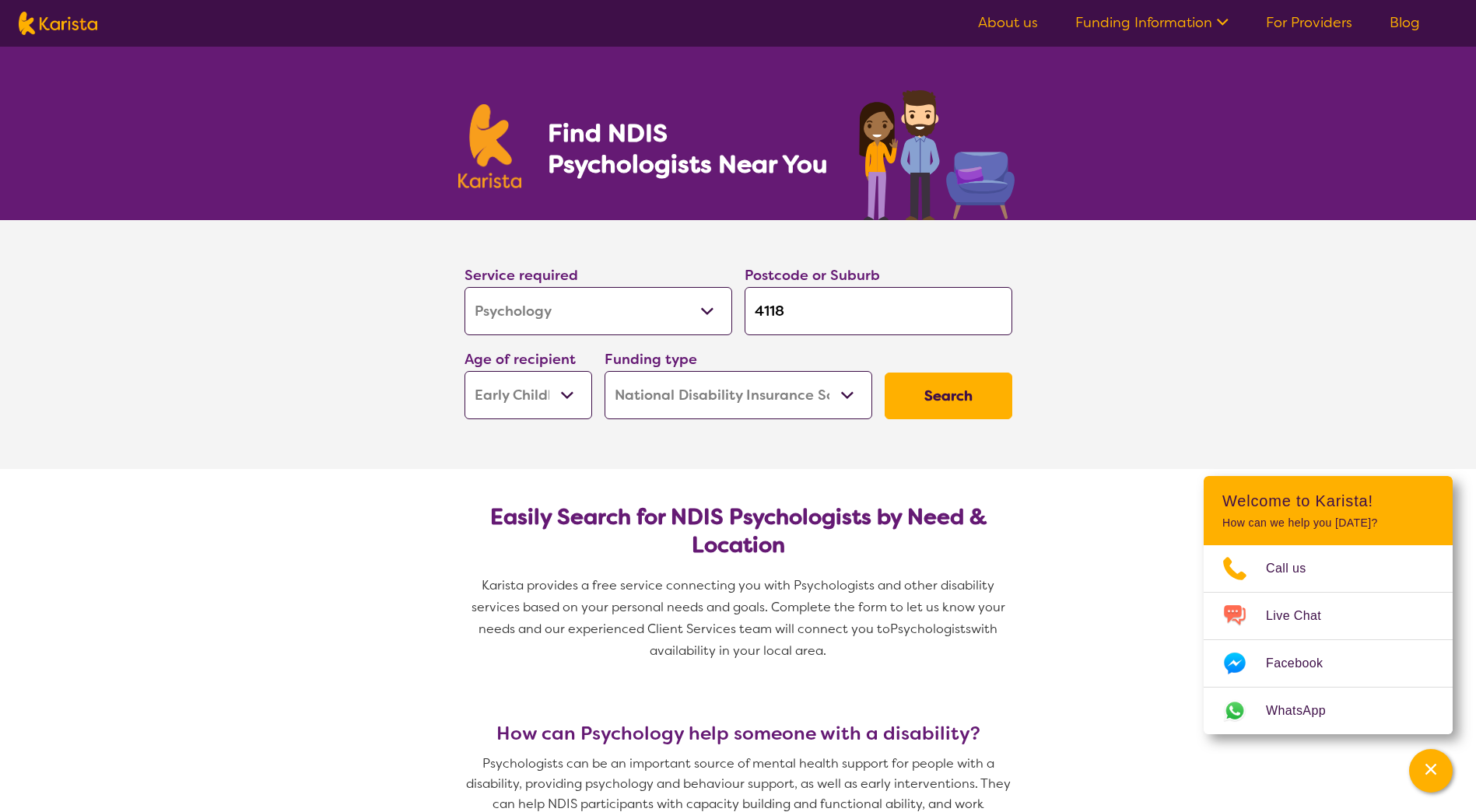
click at [951, 393] on button "Search" at bounding box center [948, 396] width 128 height 47
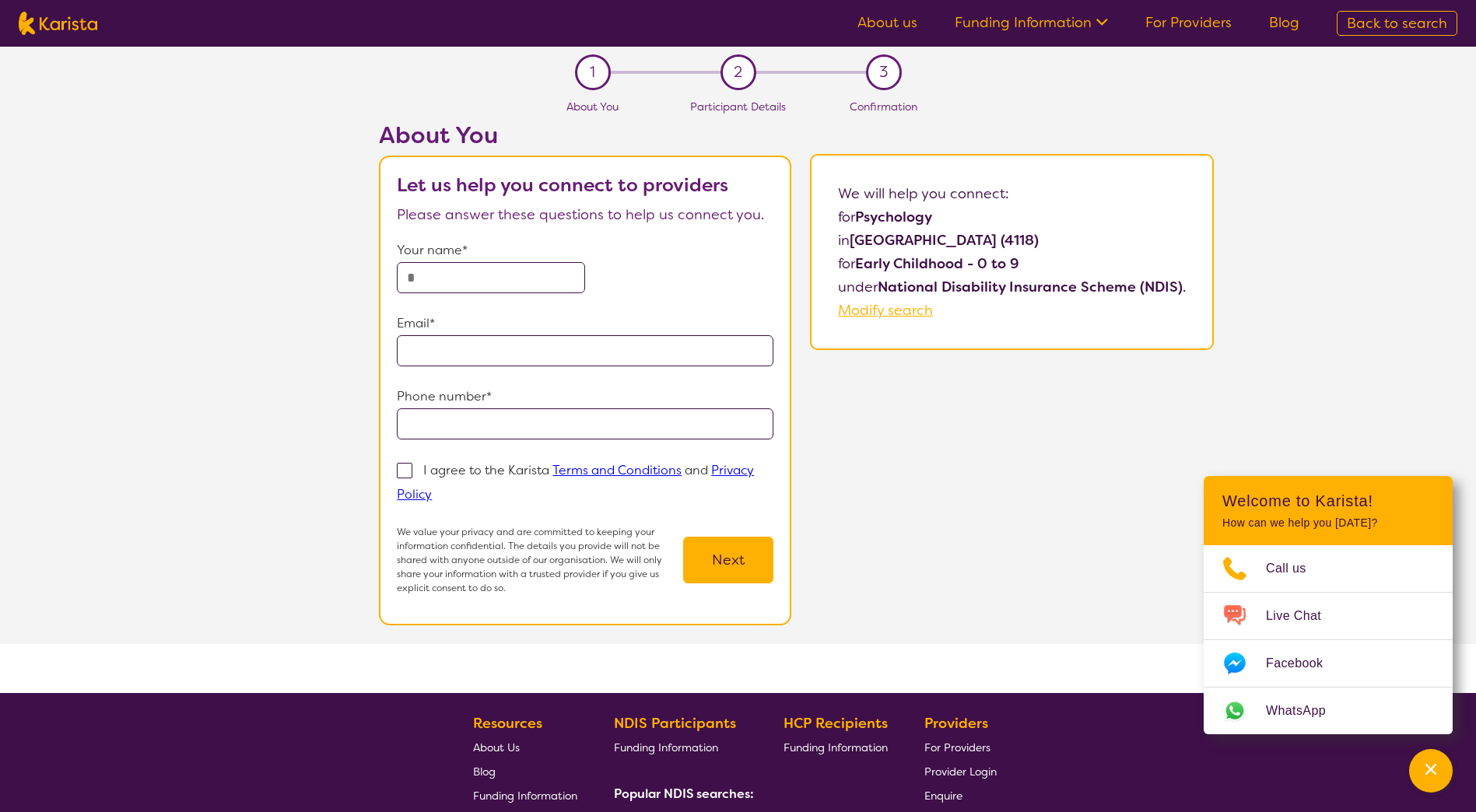
select select "Psychology"
select select "EC"
select select "NDIS"
select select "Psychology"
select select "EC"
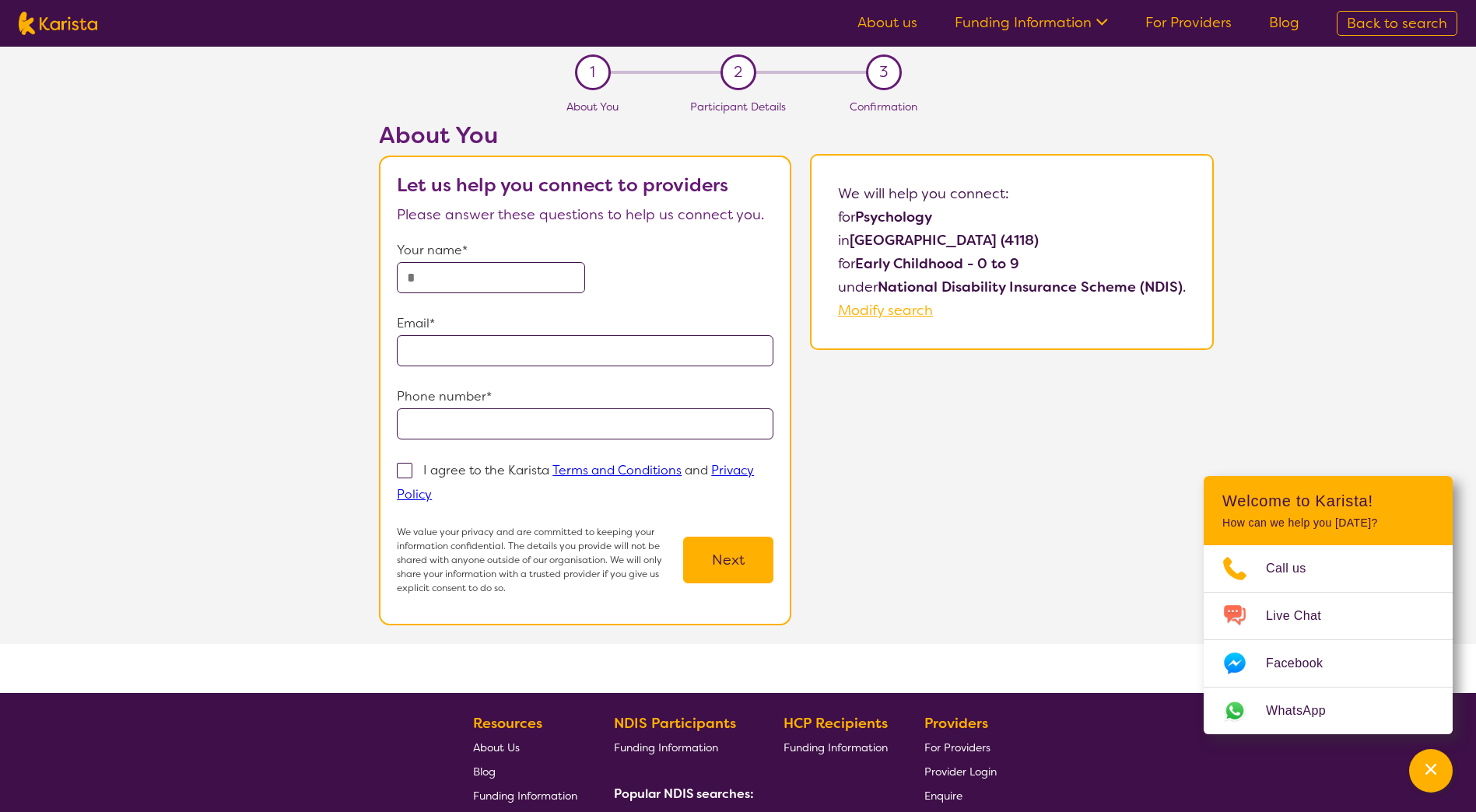
select select "NDIS"
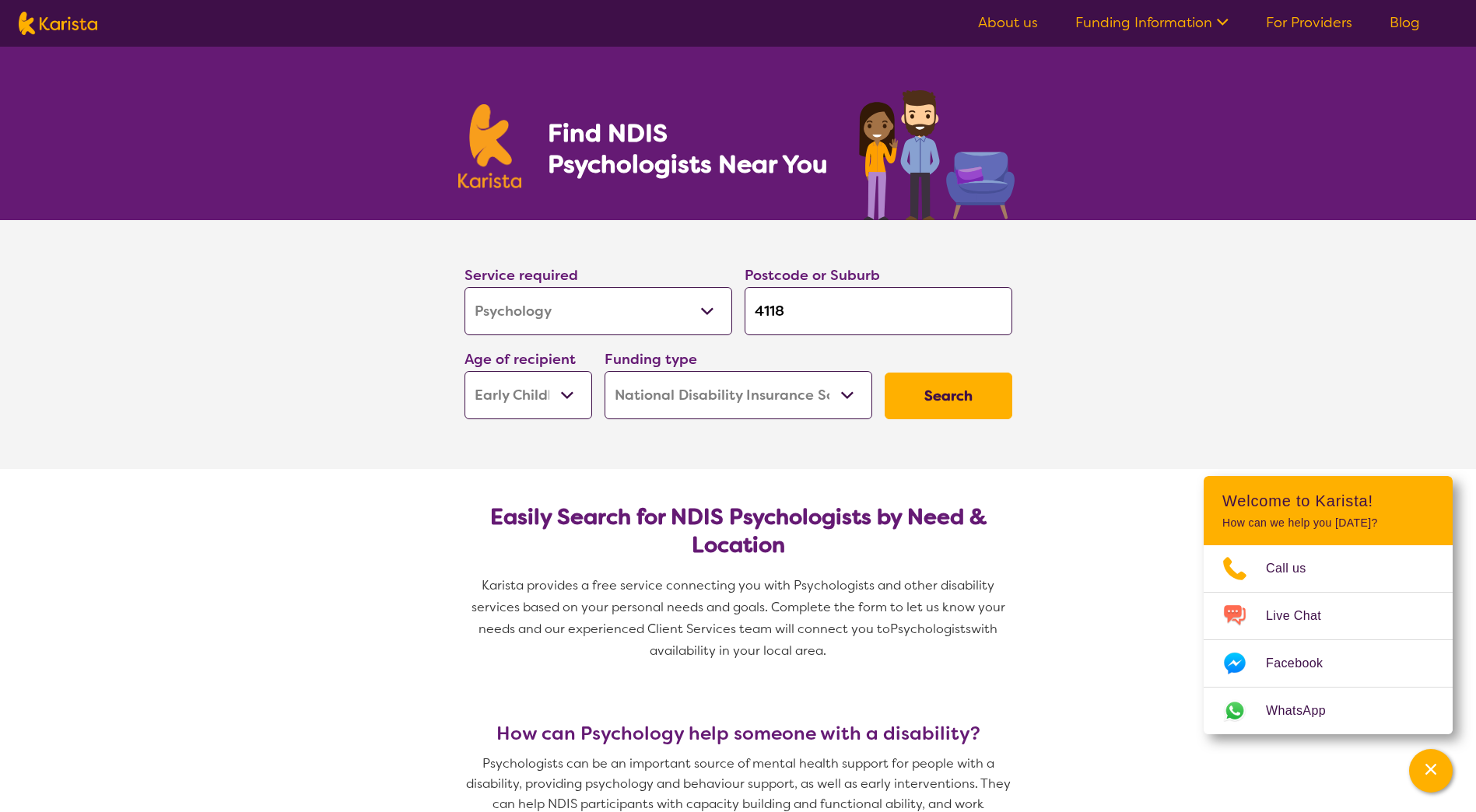
click at [618, 315] on select "Allied Health Assistant Assessment ([MEDICAL_DATA] or [MEDICAL_DATA]) Behaviour…" at bounding box center [599, 311] width 268 height 48
select select "[MEDICAL_DATA]"
click at [465, 287] on select "Allied Health Assistant Assessment ([MEDICAL_DATA] or [MEDICAL_DATA]) Behaviour…" at bounding box center [599, 311] width 268 height 48
select select "[MEDICAL_DATA]"
click at [969, 394] on button "Search" at bounding box center [948, 396] width 128 height 47
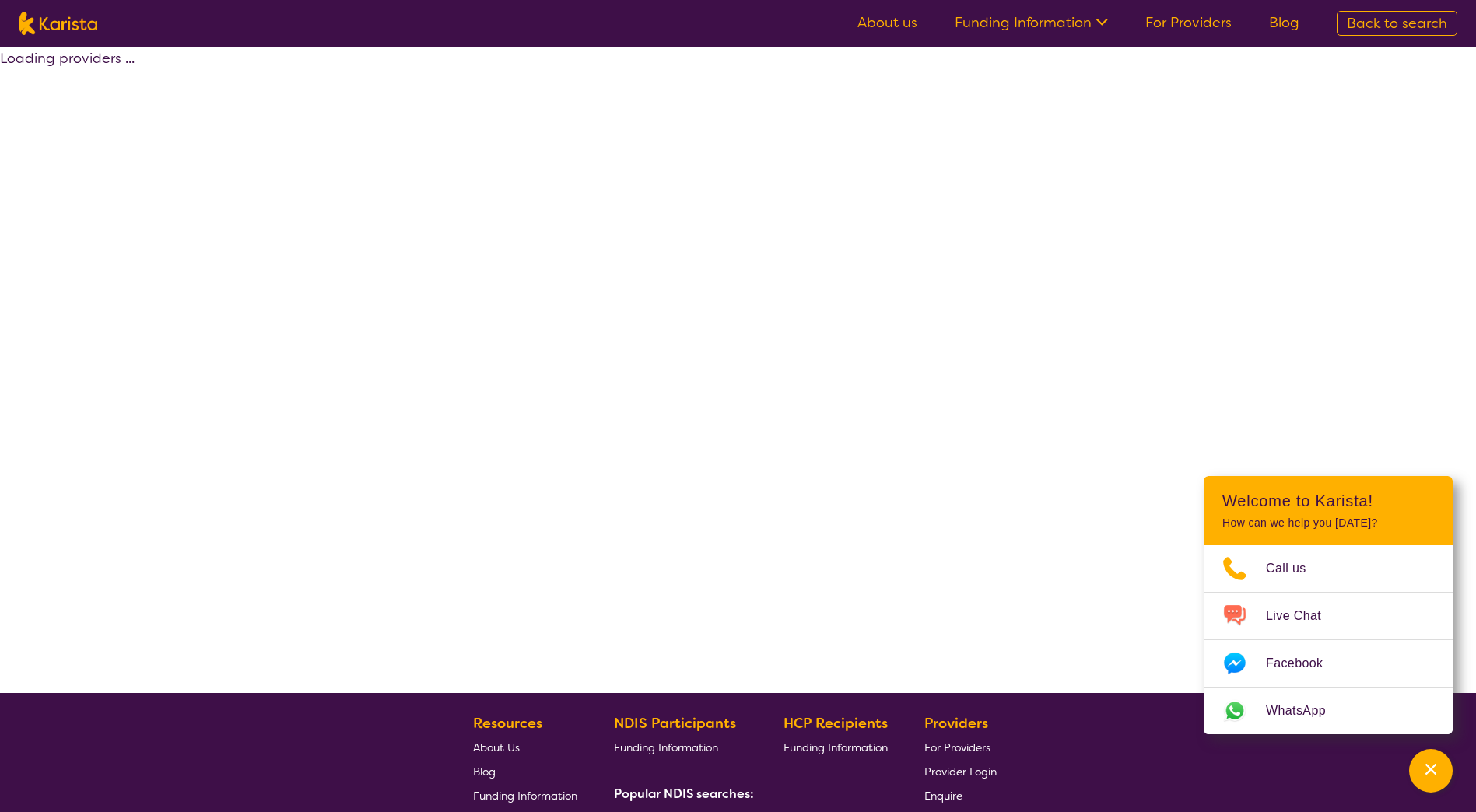
select select "by_score"
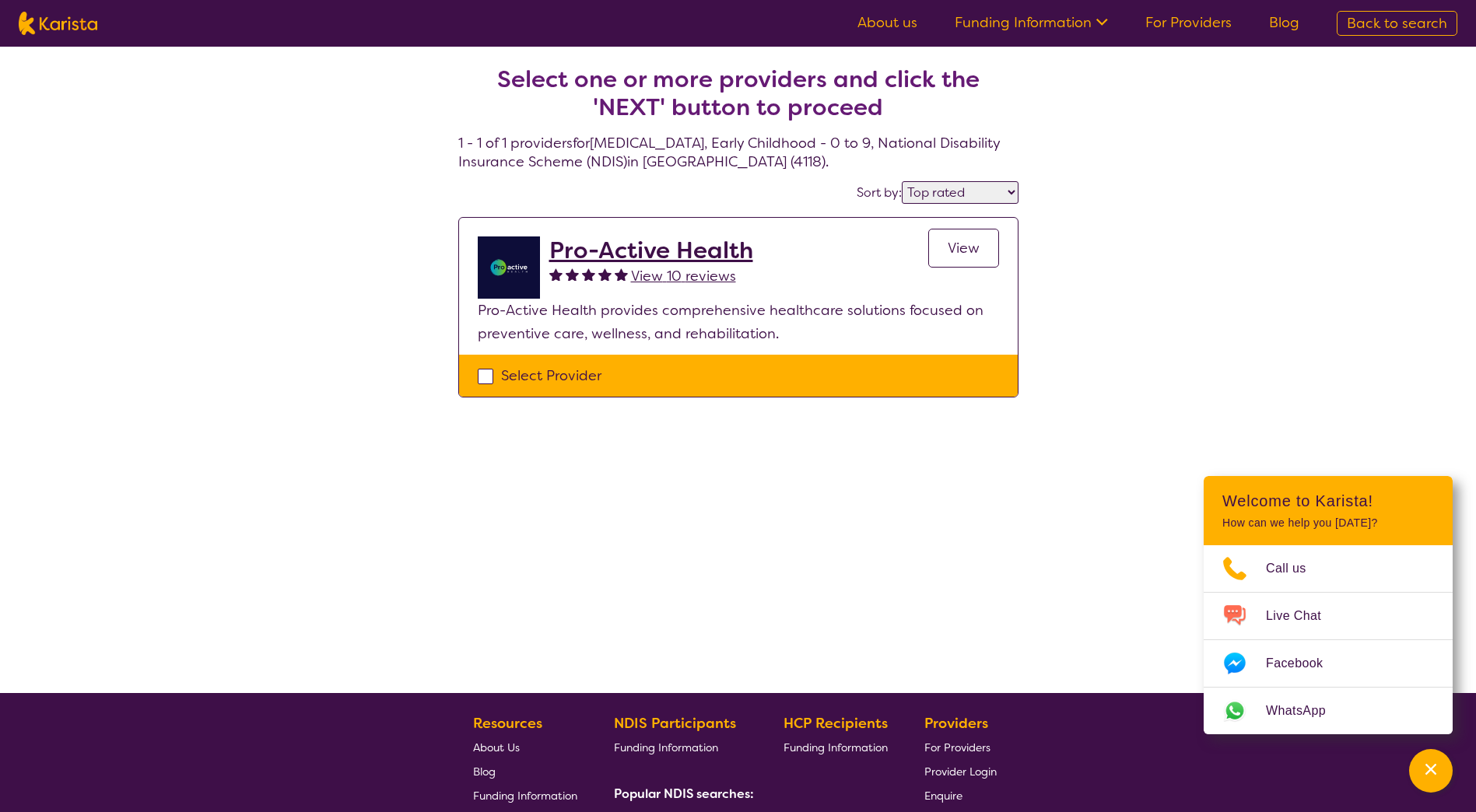
click at [595, 251] on h2 "Pro-Active Health" at bounding box center [651, 251] width 204 height 28
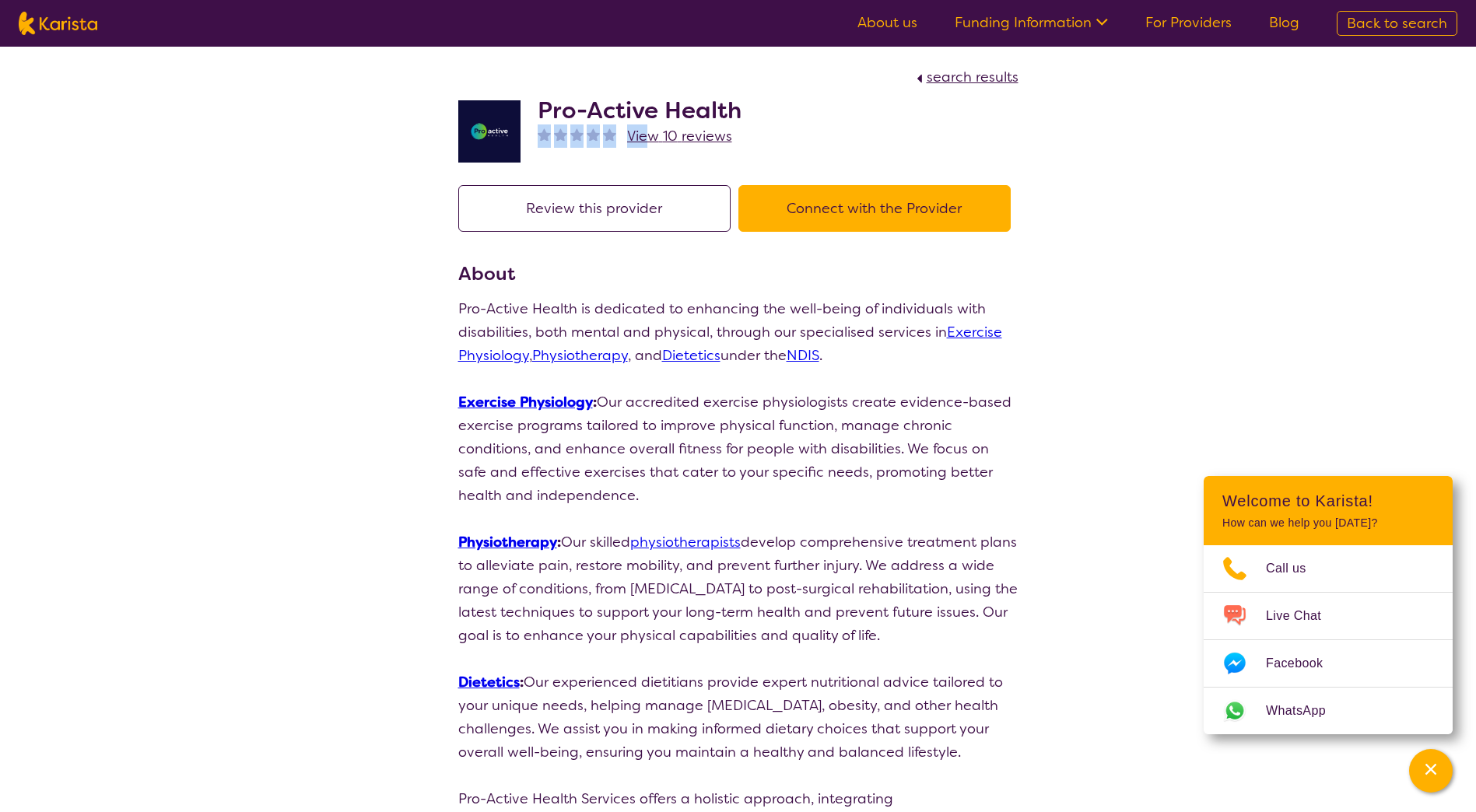
drag, startPoint x: 743, startPoint y: 113, endPoint x: 649, endPoint y: 144, distance: 99.0
click at [649, 144] on div "Pro-Active Health View 10 reviews" at bounding box center [738, 128] width 560 height 78
click at [835, 92] on div "Pro-Active Health View 10 reviews" at bounding box center [738, 128] width 560 height 78
drag, startPoint x: 747, startPoint y: 121, endPoint x: 538, endPoint y: 107, distance: 209.5
click at [538, 107] on div "Pro-Active Health View 10 reviews" at bounding box center [738, 128] width 560 height 78
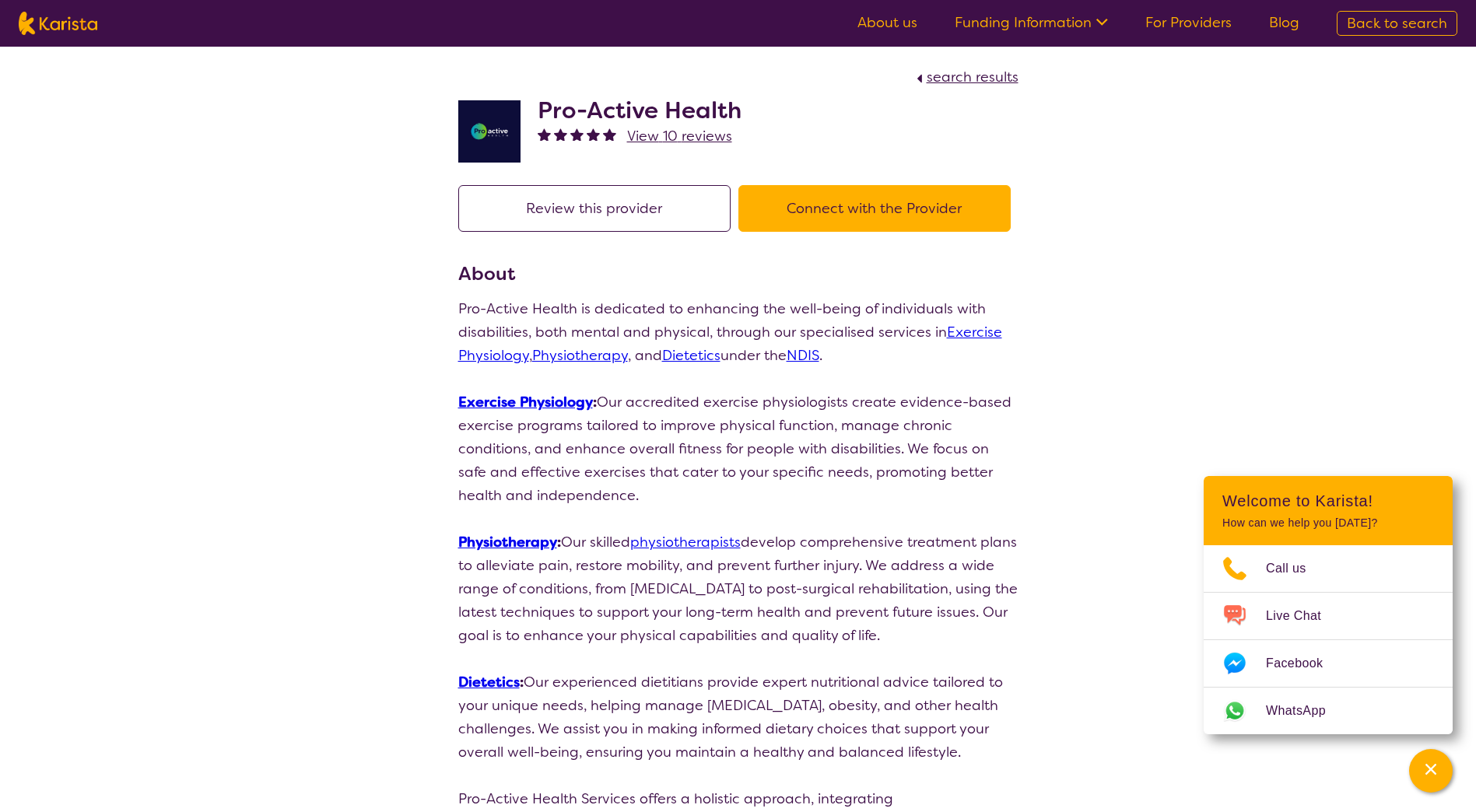
click at [961, 70] on span "search results" at bounding box center [972, 77] width 92 height 19
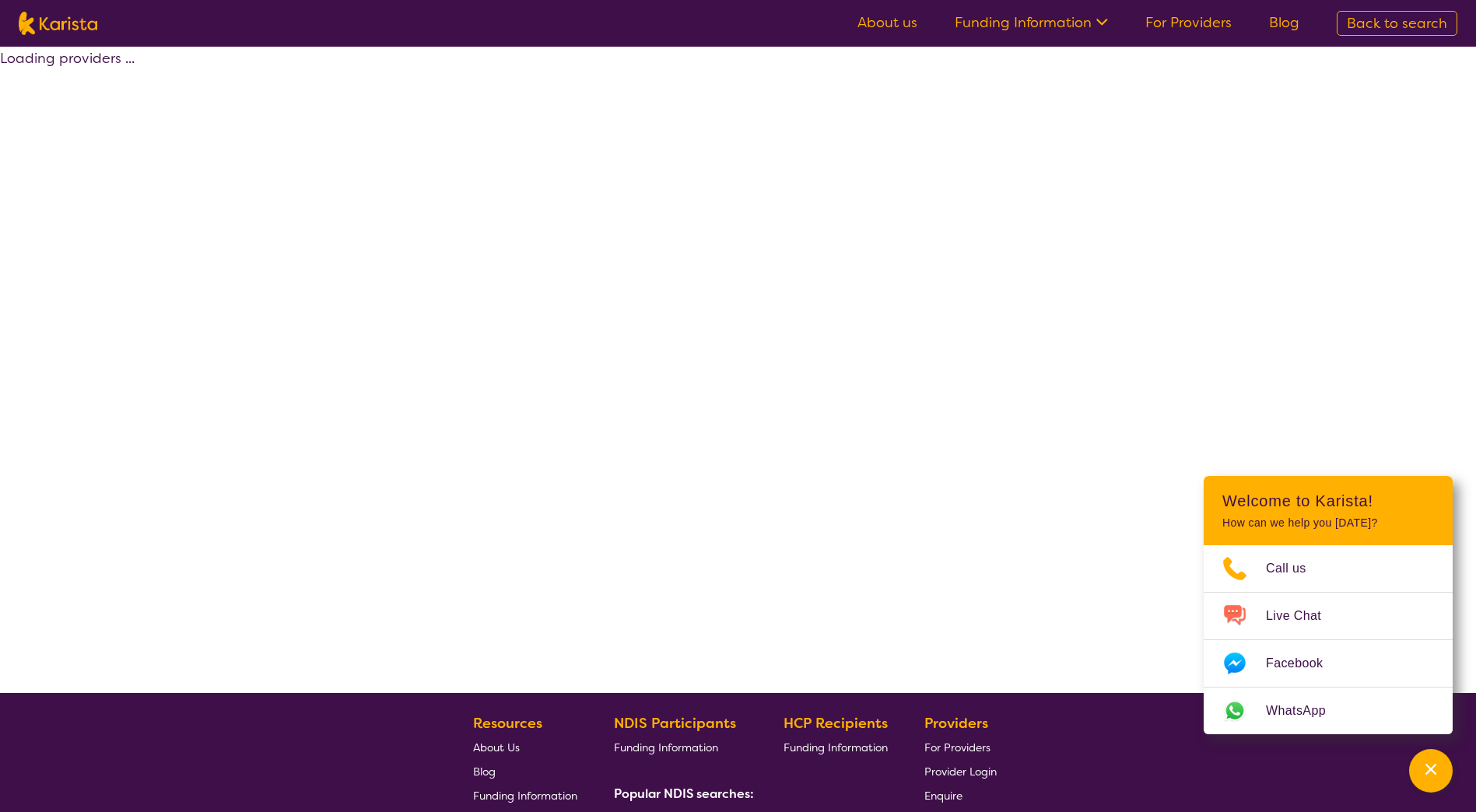
select select "by_score"
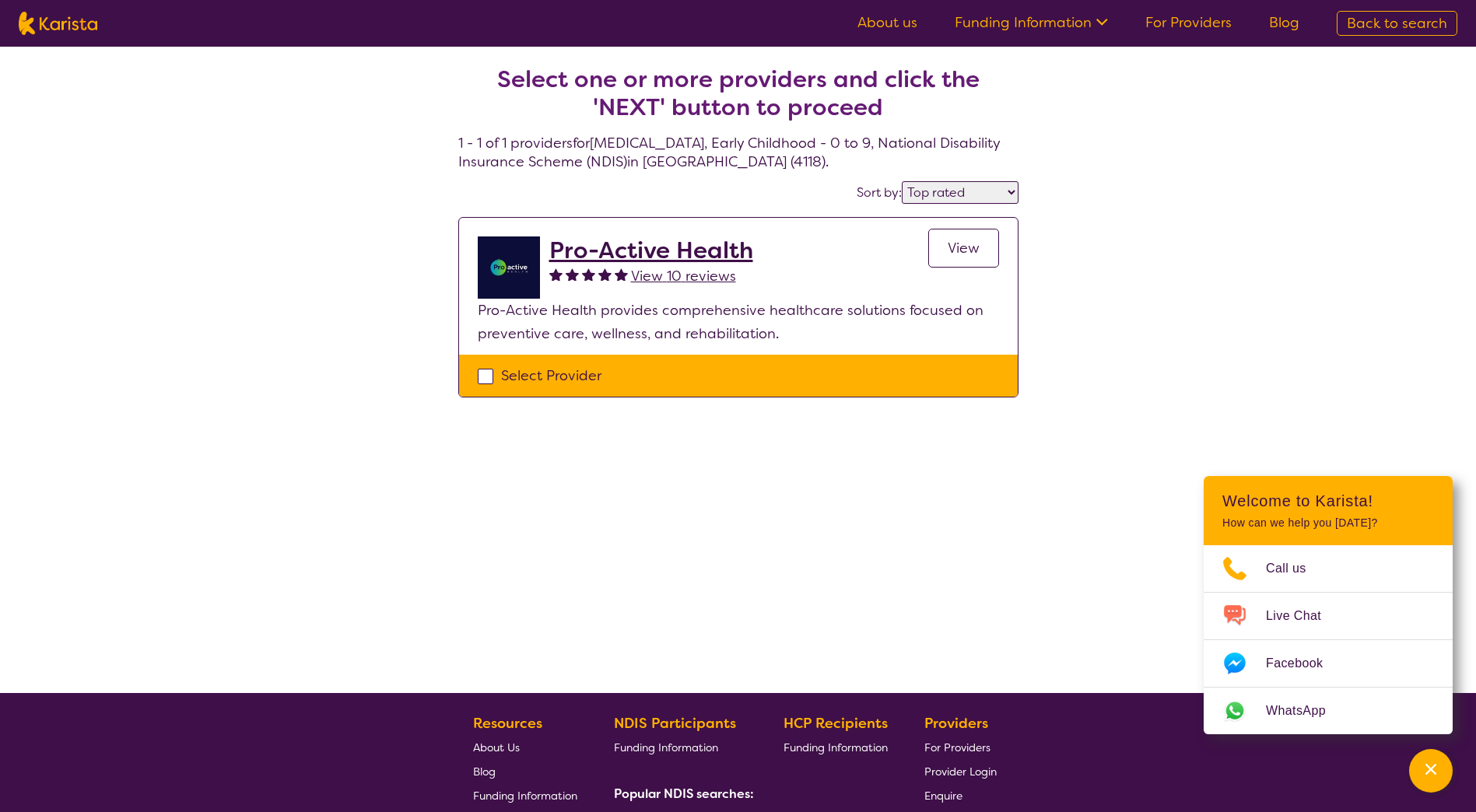
click at [1294, 245] on div "Select one or more providers and click the 'NEXT' button to proceed 1 - 1 of 1 …" at bounding box center [738, 370] width 1476 height 646
click at [1195, 124] on div "Select one or more providers and click the 'NEXT' button to proceed 1 - 1 of 1 …" at bounding box center [738, 370] width 1476 height 646
drag, startPoint x: 1417, startPoint y: 143, endPoint x: 1428, endPoint y: 135, distance: 13.6
click at [1418, 143] on div "Select one or more providers and click the 'NEXT' button to proceed 1 - 1 of 1 …" at bounding box center [738, 370] width 1476 height 646
click at [1277, 566] on span "Call us" at bounding box center [1295, 568] width 59 height 23
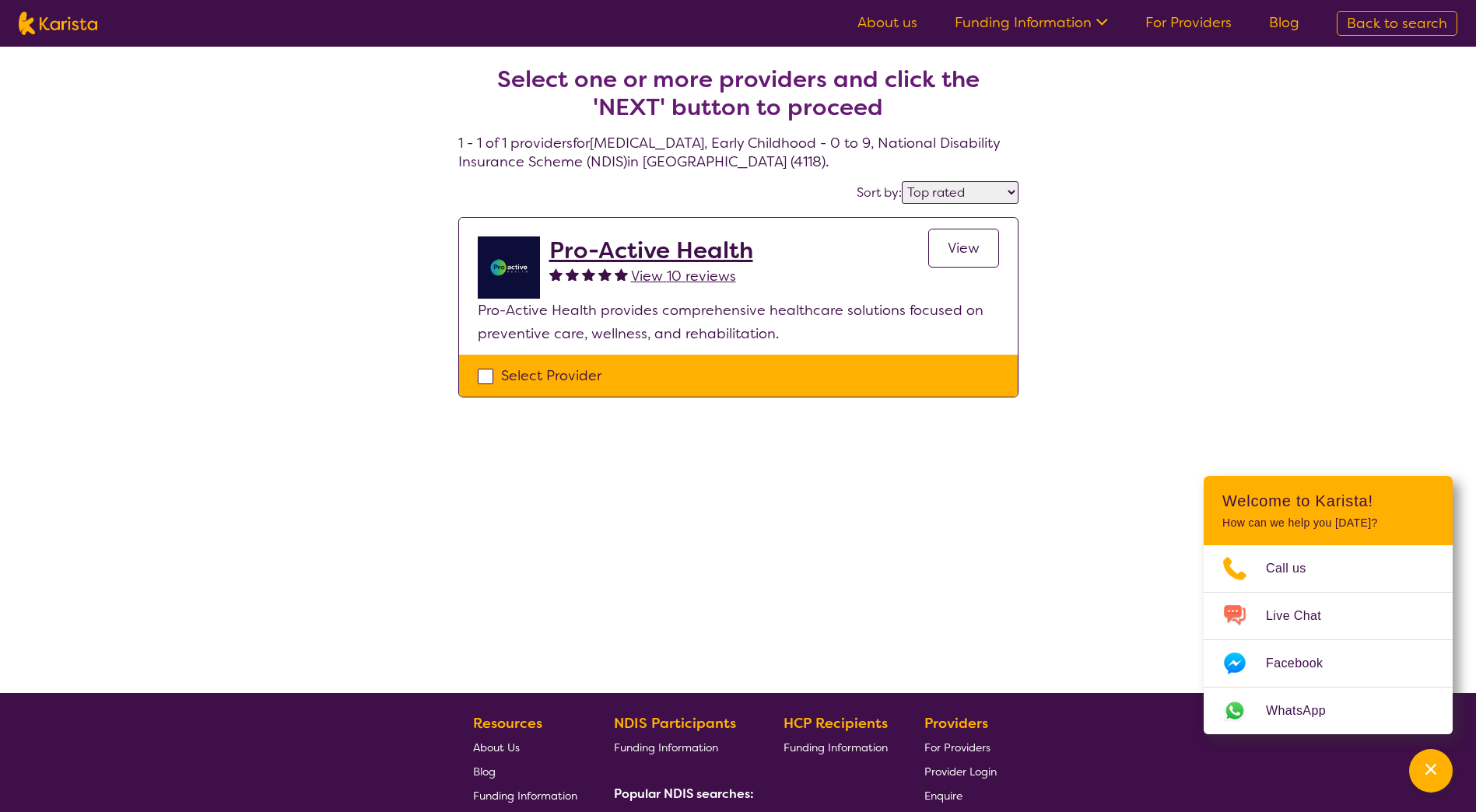
click at [58, 26] on img at bounding box center [58, 23] width 79 height 23
select select "[MEDICAL_DATA]"
select select "EC"
select select "NDIS"
